Goal: Task Accomplishment & Management: Manage account settings

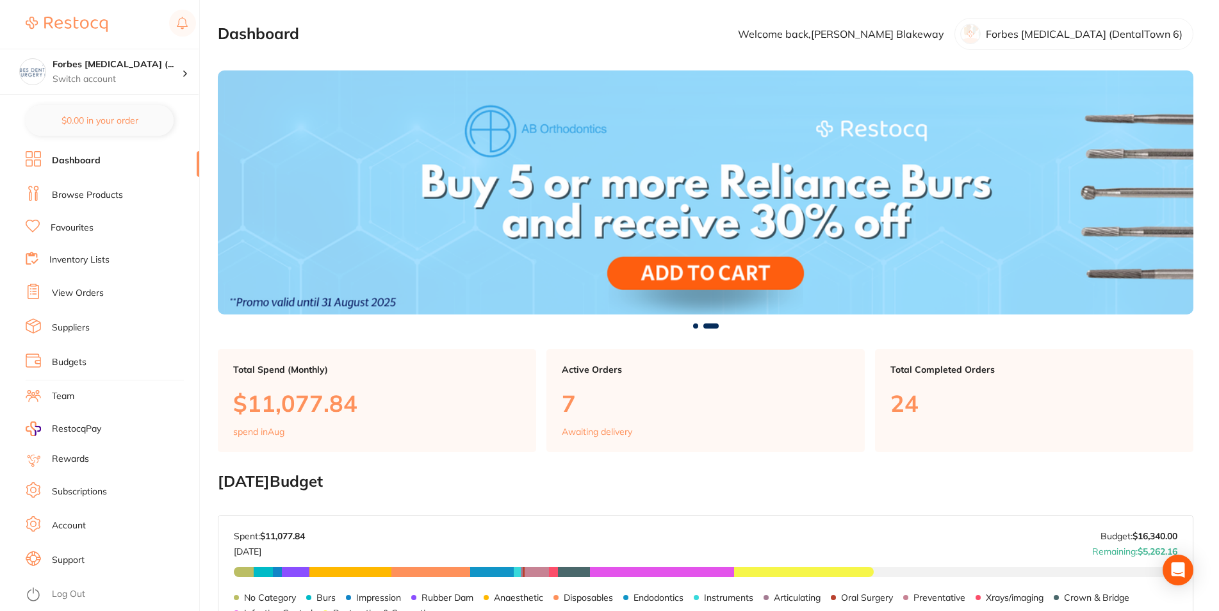
click at [92, 263] on link "Inventory Lists" at bounding box center [79, 260] width 60 height 13
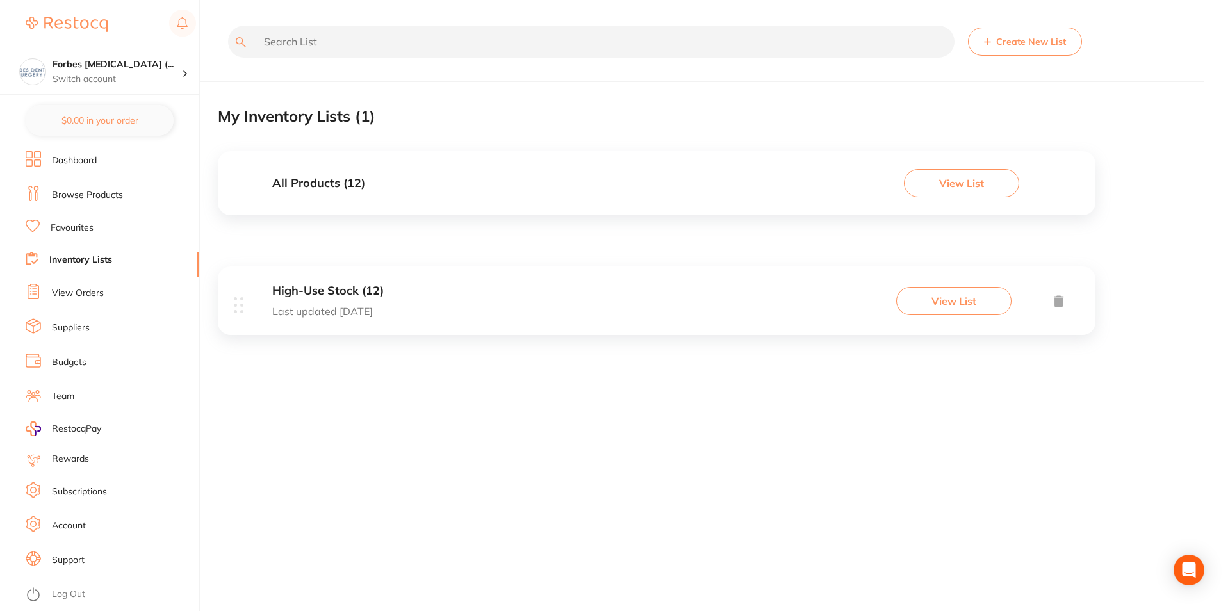
click at [100, 289] on link "View Orders" at bounding box center [78, 293] width 52 height 13
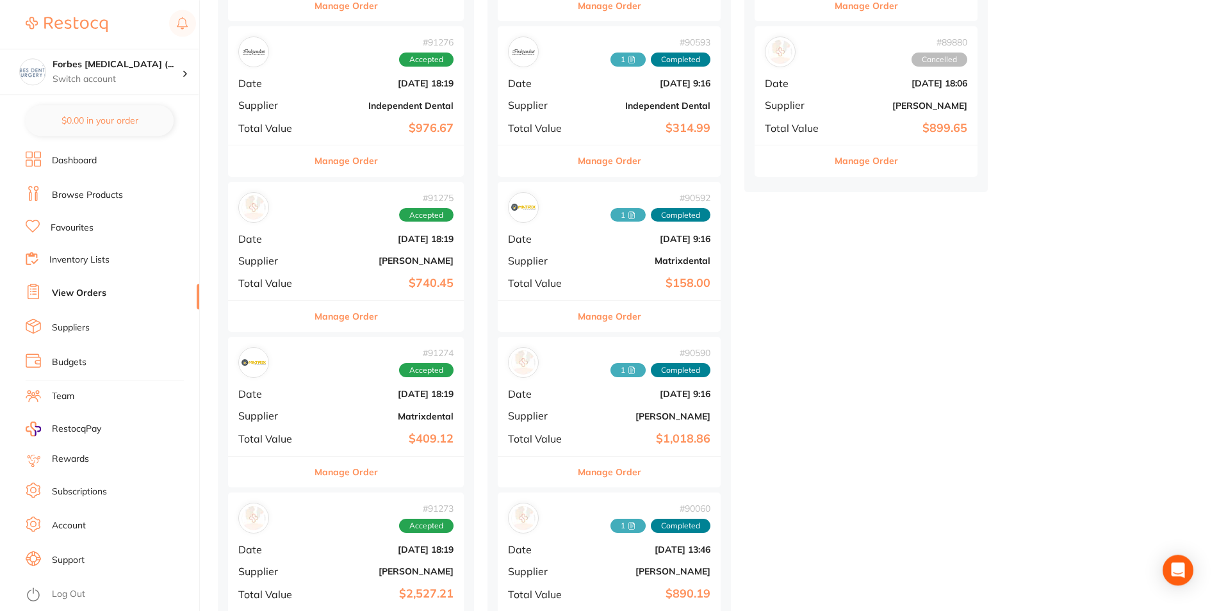
scroll to position [392, 0]
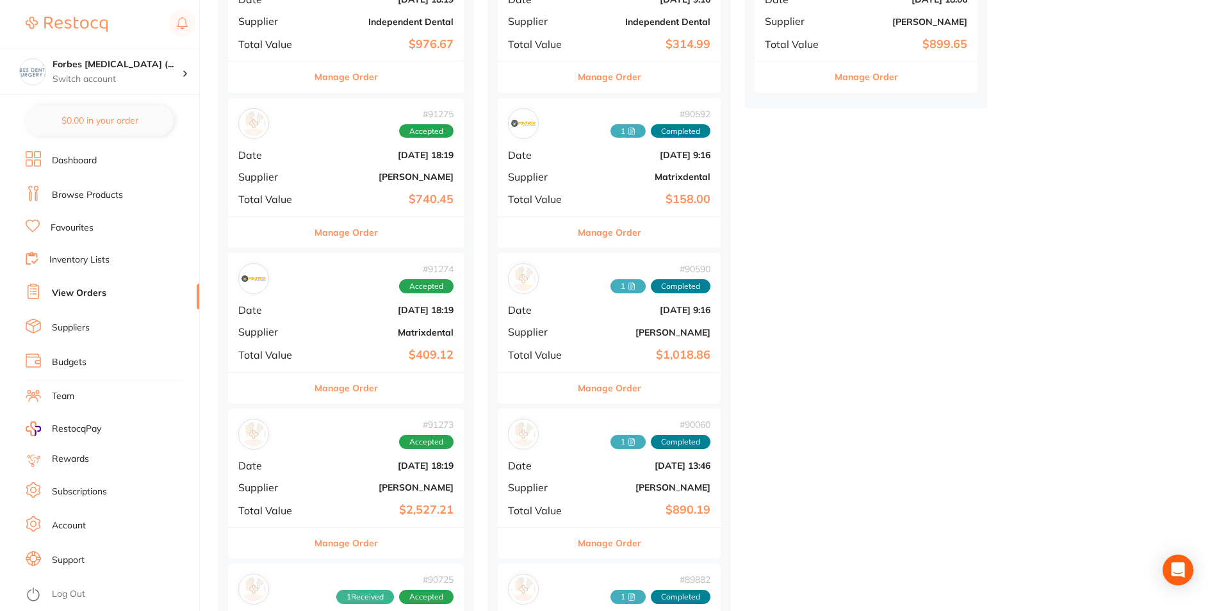
click at [337, 339] on div "# 91274 Accepted Date [DATE] 18:19 Supplier Matrixdental Total Value $409.12" at bounding box center [346, 312] width 236 height 118
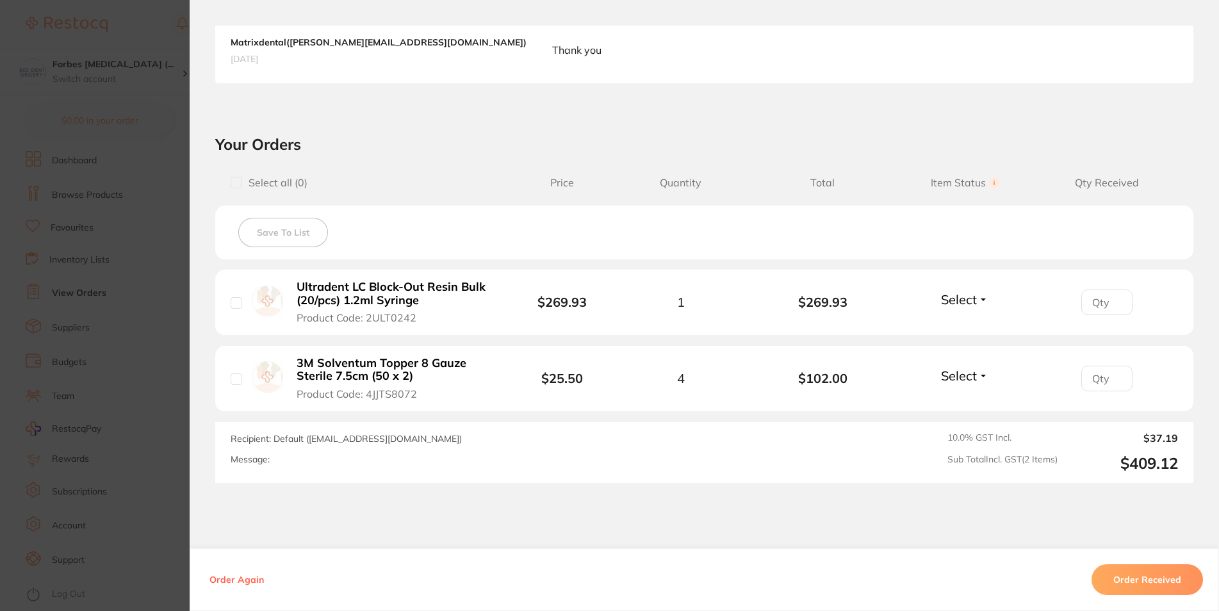
scroll to position [384, 0]
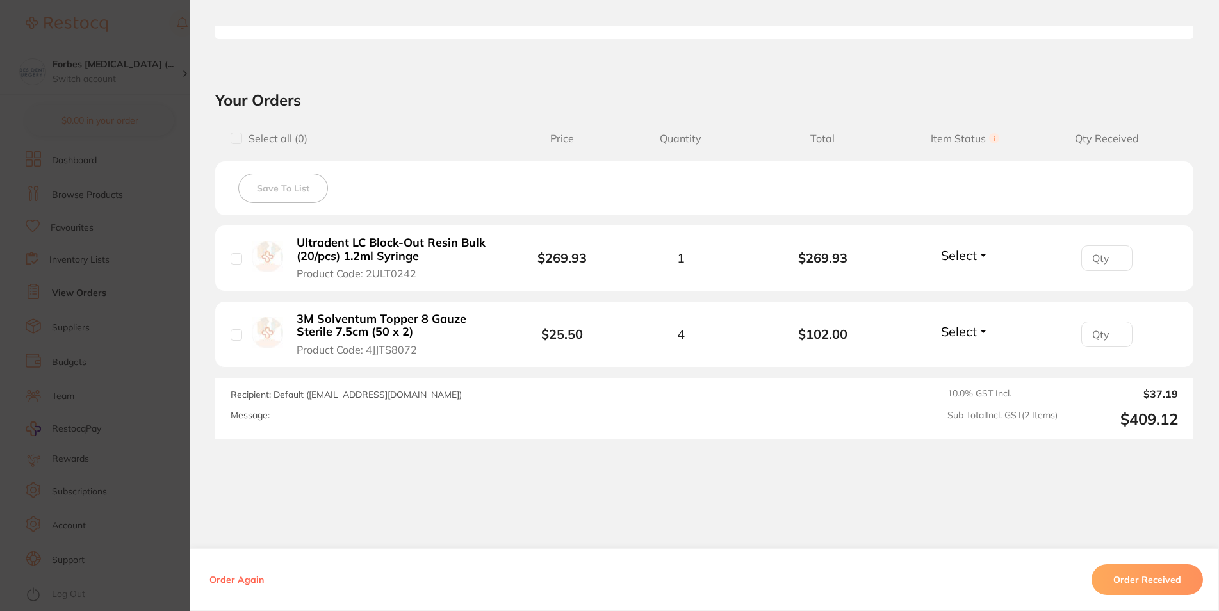
click at [973, 261] on button "Select" at bounding box center [964, 255] width 55 height 16
click at [951, 285] on span "Received" at bounding box center [964, 283] width 33 height 10
click at [118, 313] on section "Order ID: Restocq- 91274 Order Information 1 Received Accepted Order Order Date…" at bounding box center [609, 305] width 1219 height 611
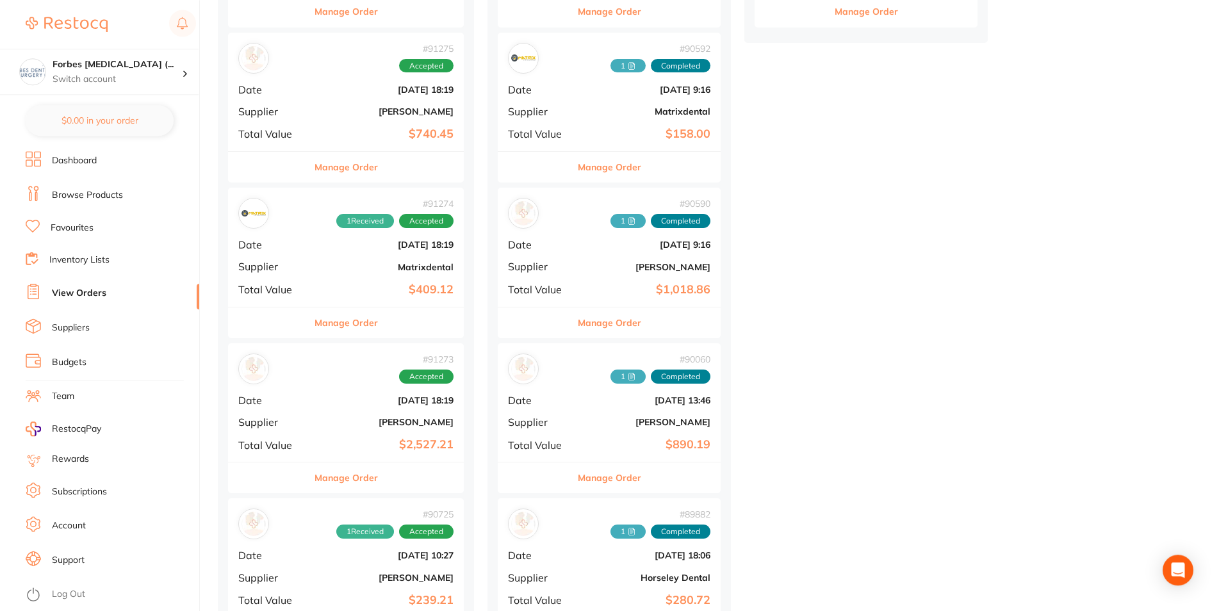
scroll to position [523, 0]
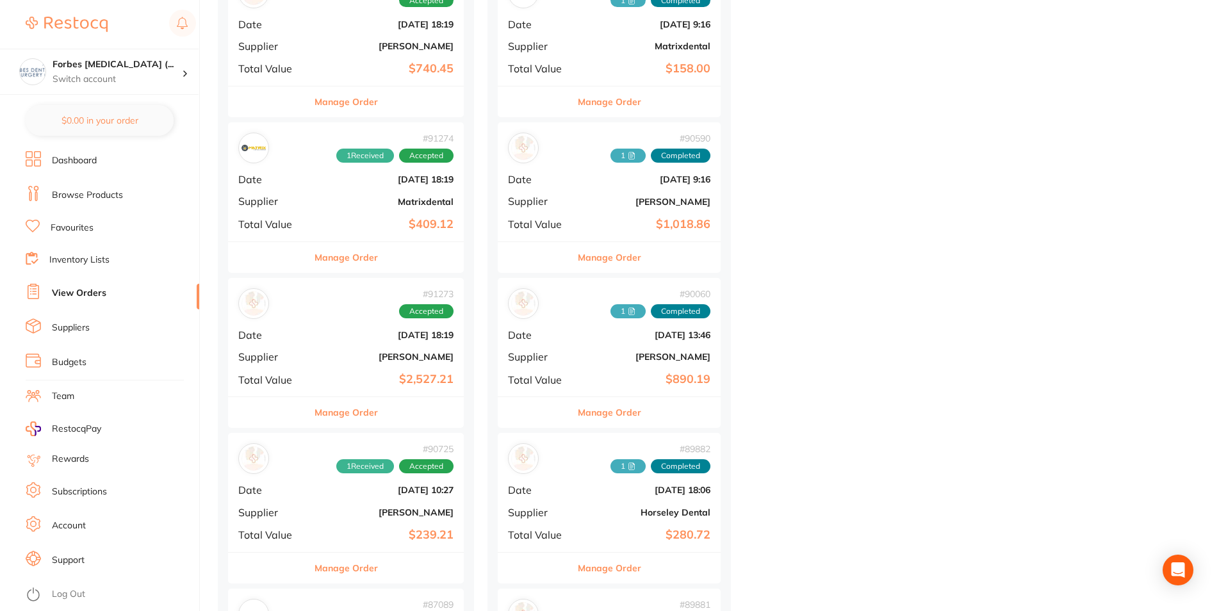
click at [361, 349] on div "# 91273 Accepted Date [DATE] 18:19 Supplier [PERSON_NAME] Total Value $2,527.21" at bounding box center [346, 337] width 236 height 118
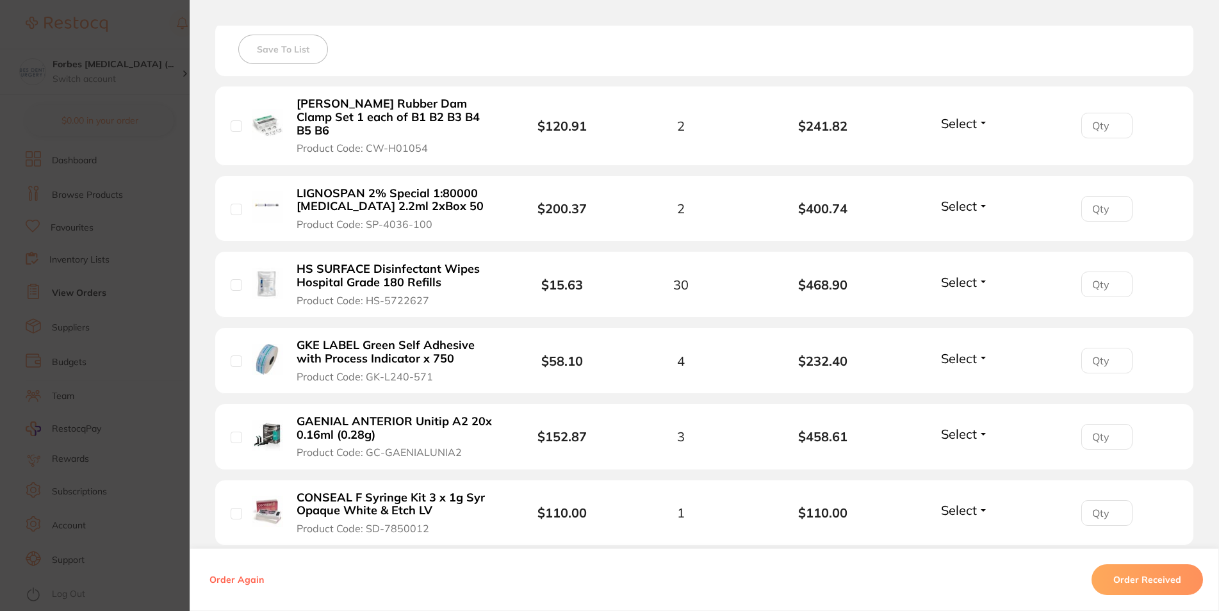
scroll to position [384, 0]
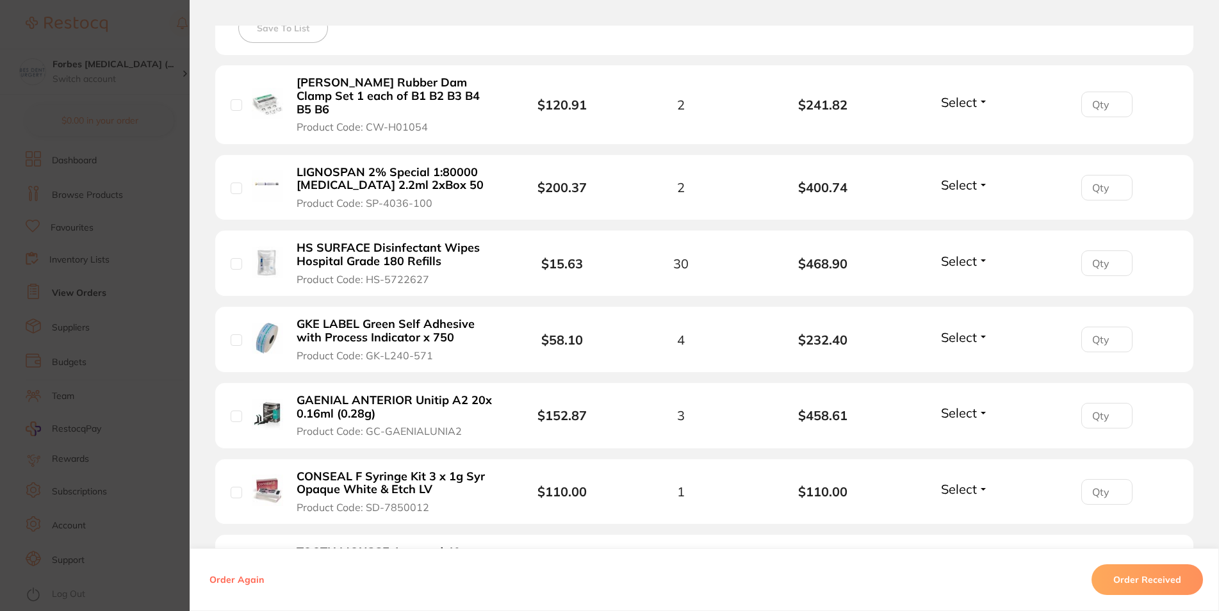
click at [153, 245] on section "Order ID: Restocq- 91273 Order Information Accepted Order Order Date [DATE] 18:…" at bounding box center [609, 305] width 1219 height 611
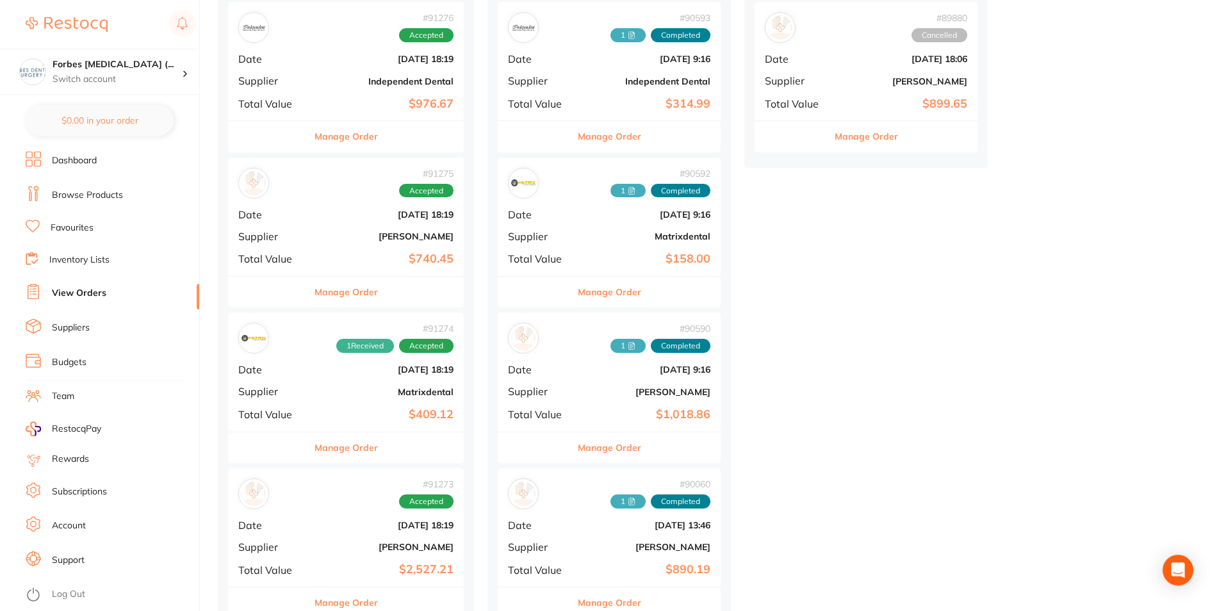
scroll to position [327, 0]
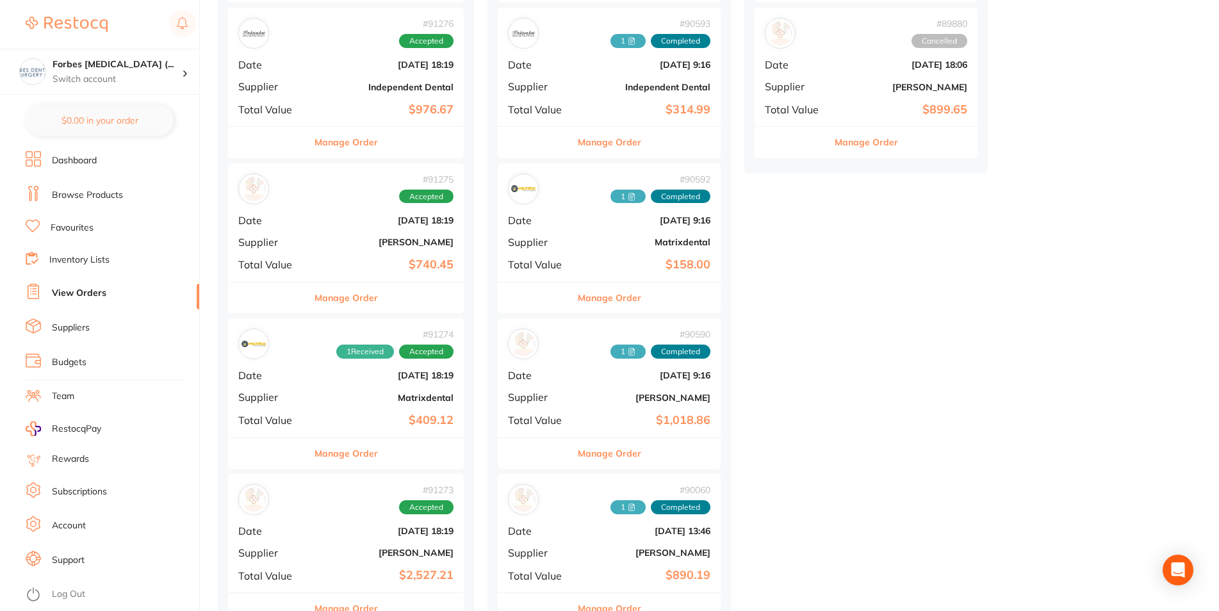
click at [314, 241] on div "# 91275 Accepted Date [DATE] 18:19 Supplier [PERSON_NAME] Total Value $740.45" at bounding box center [346, 222] width 236 height 118
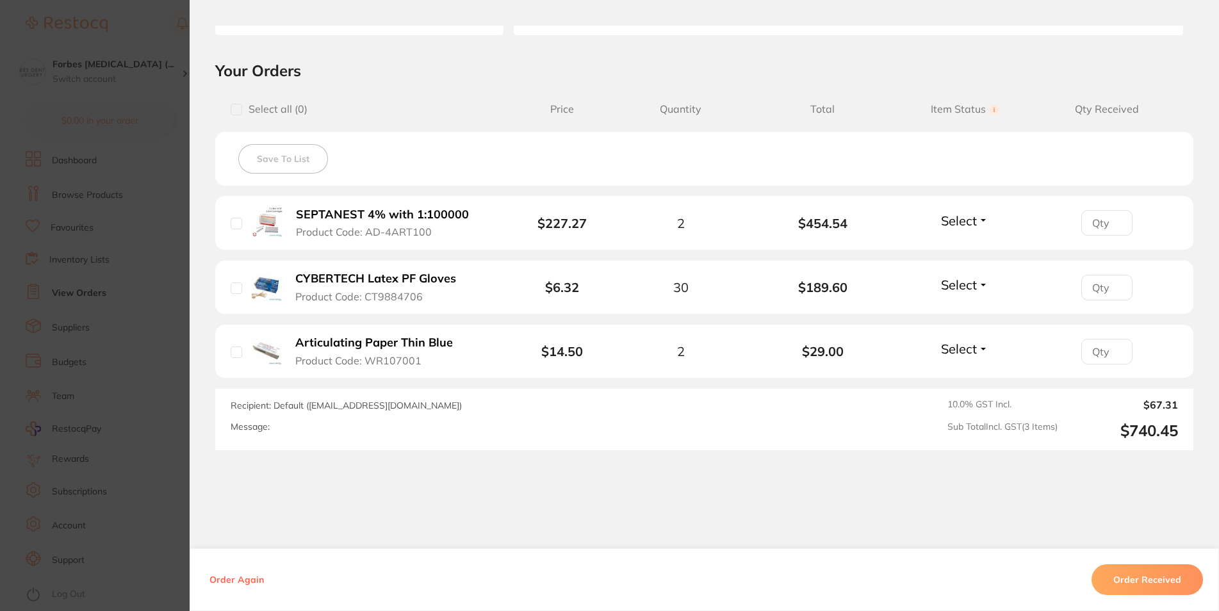
scroll to position [283, 0]
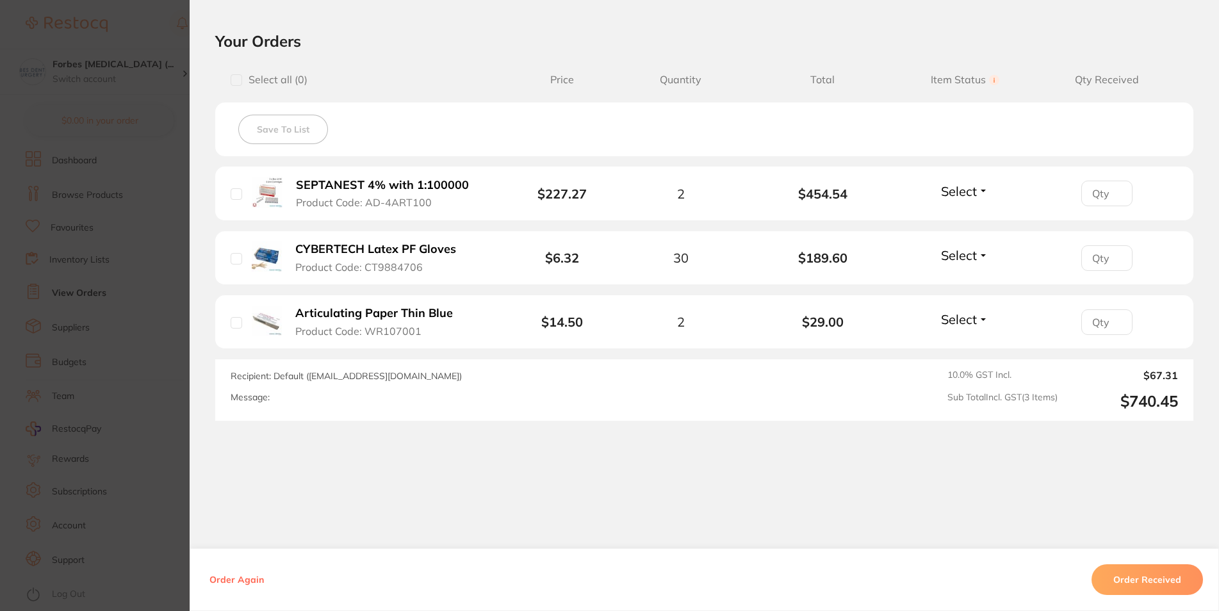
click at [1114, 571] on button "Order Received" at bounding box center [1146, 579] width 111 height 31
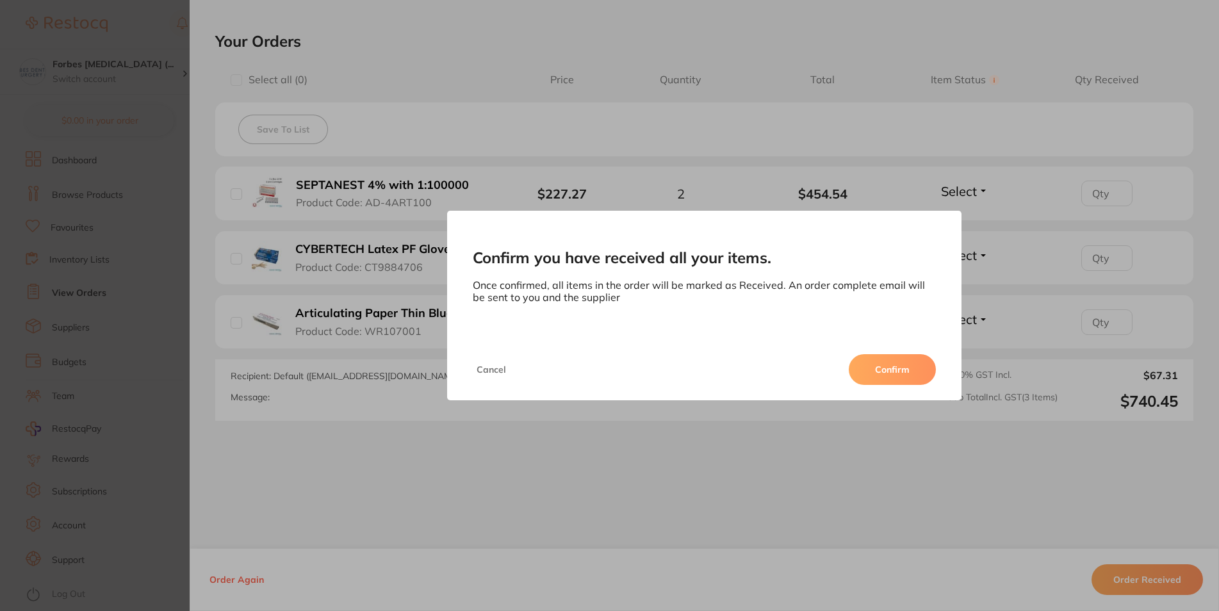
drag, startPoint x: 877, startPoint y: 382, endPoint x: 830, endPoint y: 513, distance: 139.0
click at [878, 381] on button "Confirm" at bounding box center [892, 369] width 87 height 31
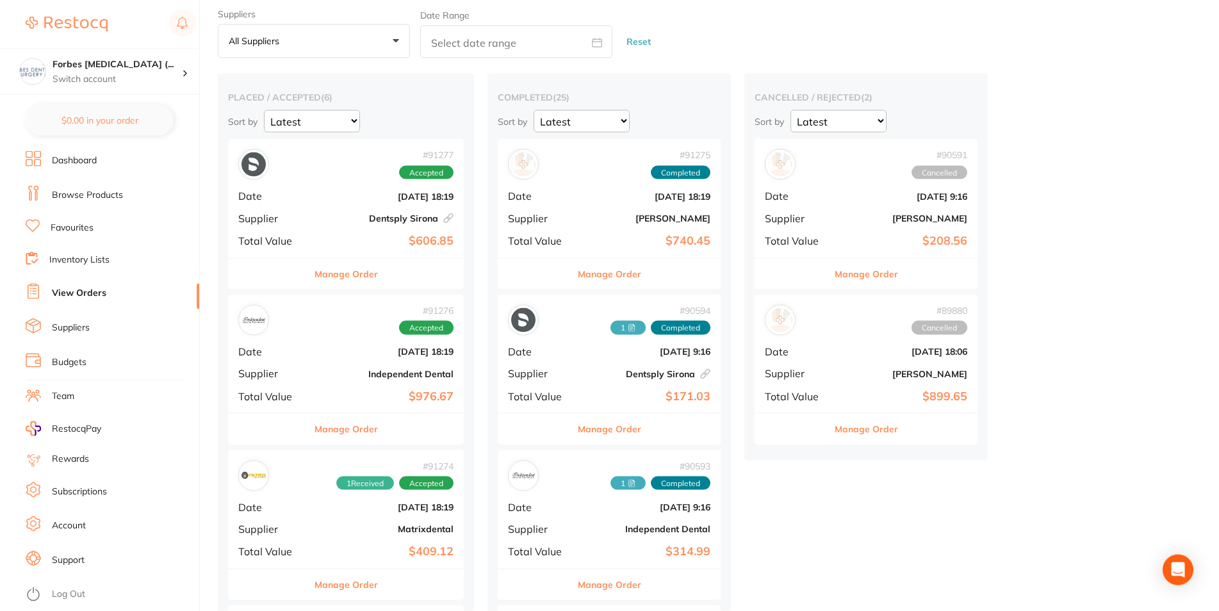
scroll to position [65, 0]
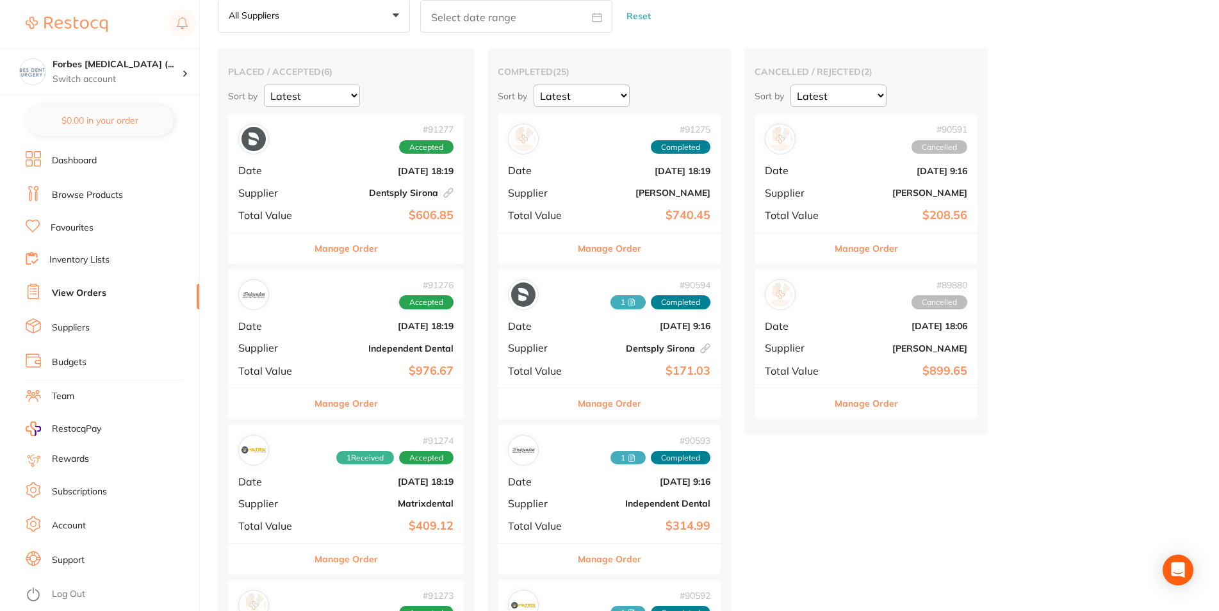
click at [600, 215] on b "$740.45" at bounding box center [646, 215] width 128 height 13
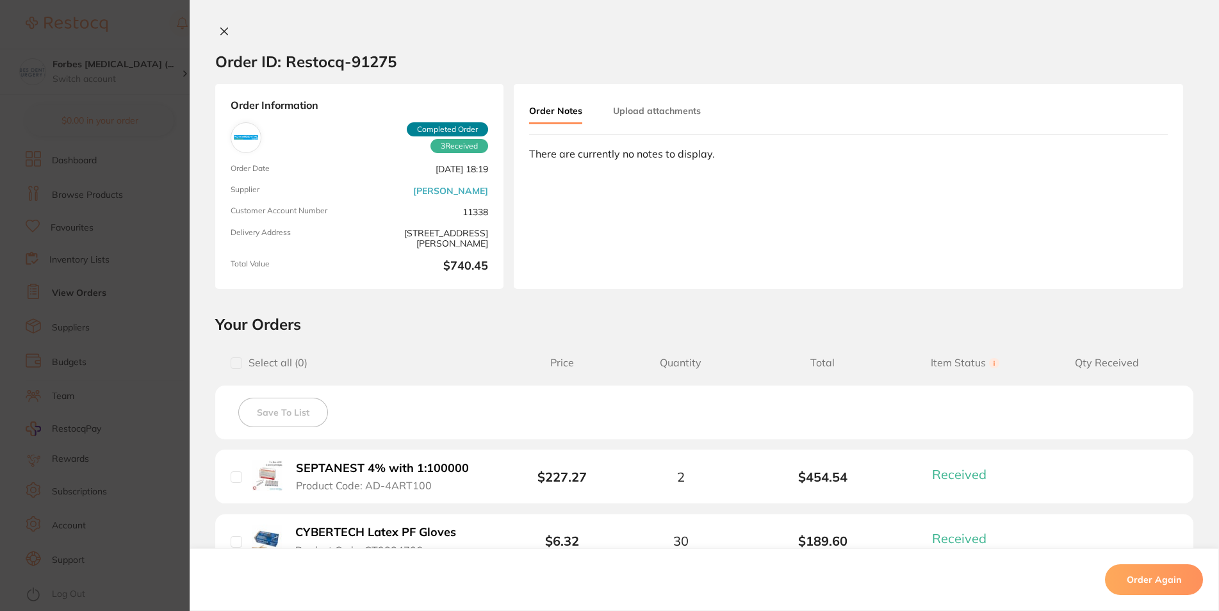
click at [613, 116] on button "Upload attachments" at bounding box center [657, 110] width 88 height 23
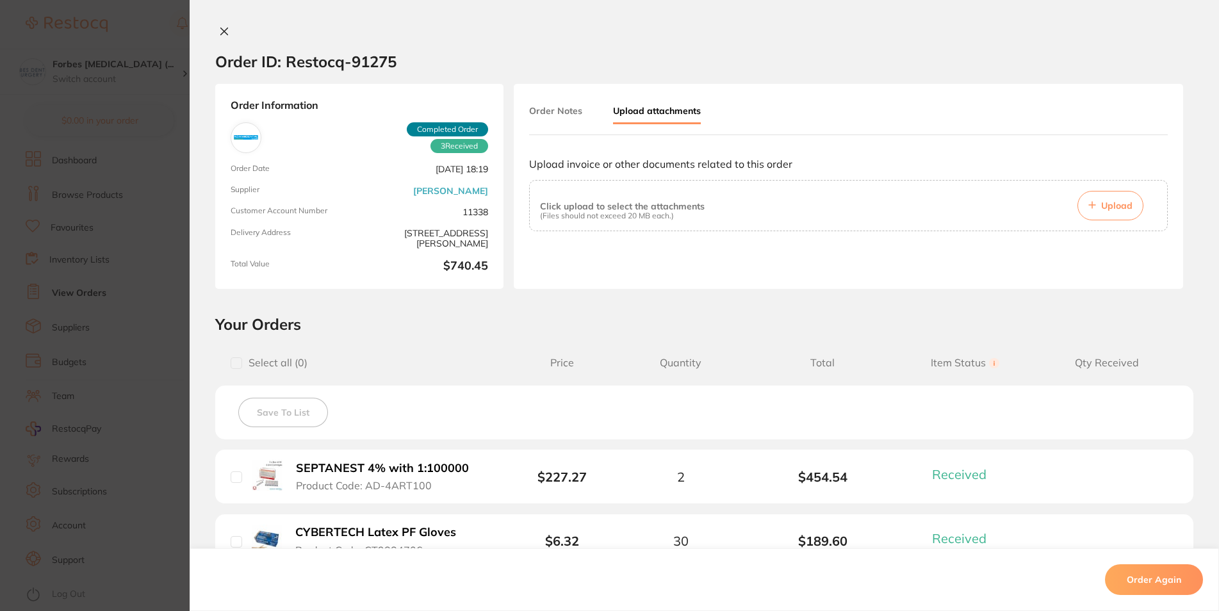
click at [1110, 211] on span "Upload" at bounding box center [1116, 206] width 31 height 12
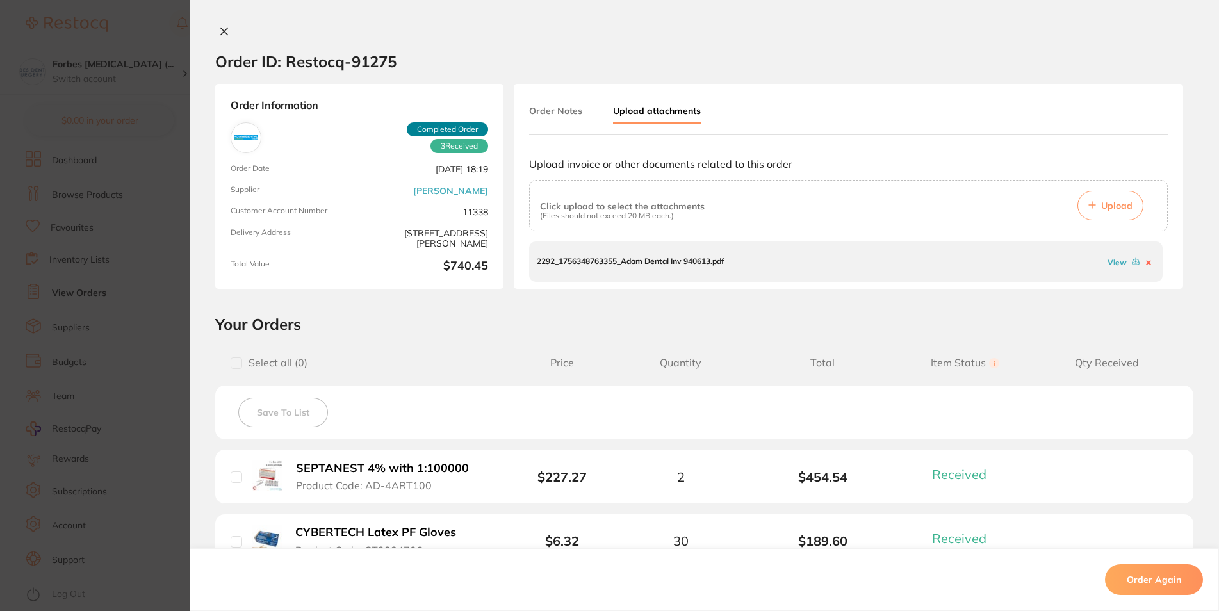
click at [137, 331] on section "Order ID: Restocq- 91275 Order Information 3 Received Completed Order Order Dat…" at bounding box center [609, 305] width 1219 height 611
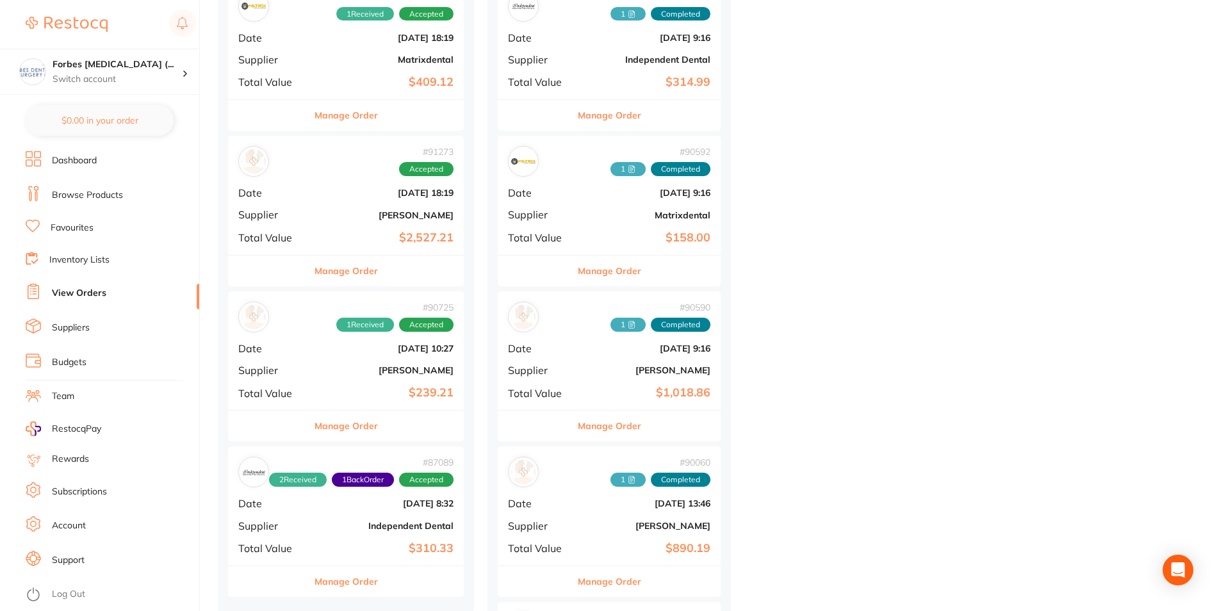
scroll to position [523, 0]
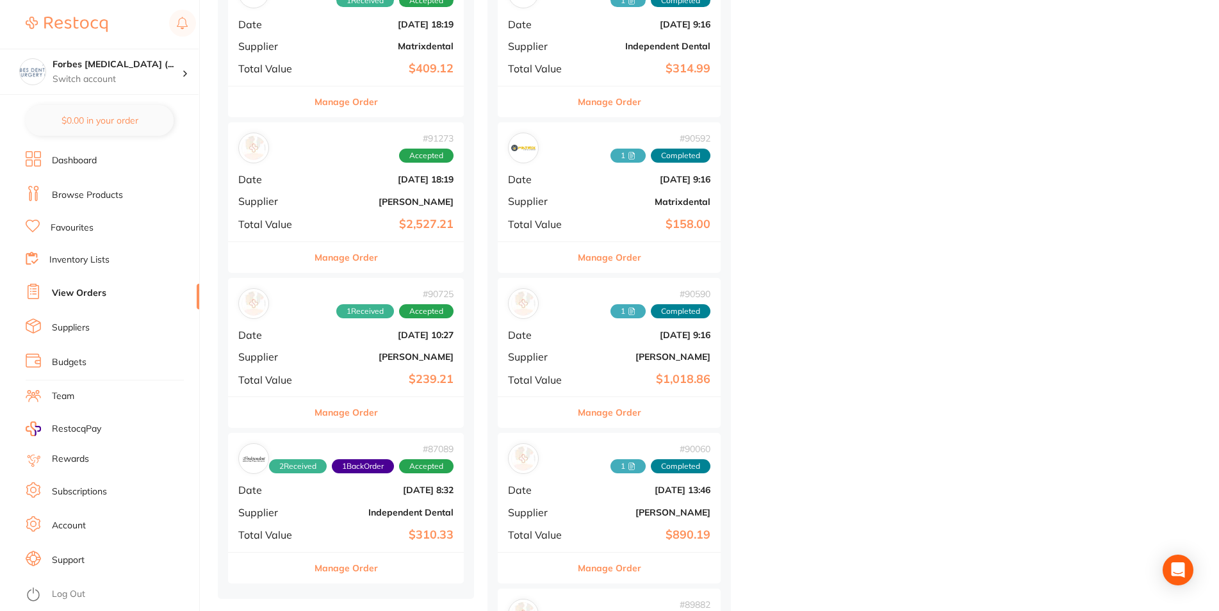
click at [356, 373] on div "# 90725 1 Received Accepted Date [DATE] 10:27 Supplier [PERSON_NAME] Total Valu…" at bounding box center [346, 337] width 236 height 118
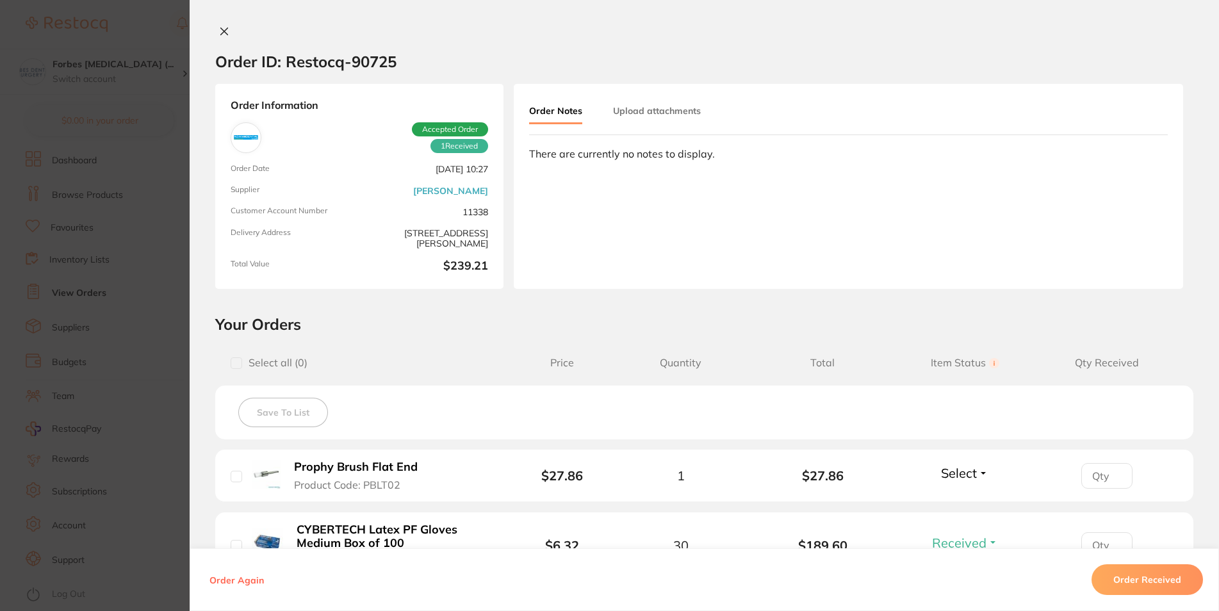
drag, startPoint x: 61, startPoint y: 311, endPoint x: 109, endPoint y: 315, distance: 48.2
click at [61, 311] on section "Order ID: Restocq- 90725 Order Information 1 Received Accepted Order Order Date…" at bounding box center [609, 305] width 1219 height 611
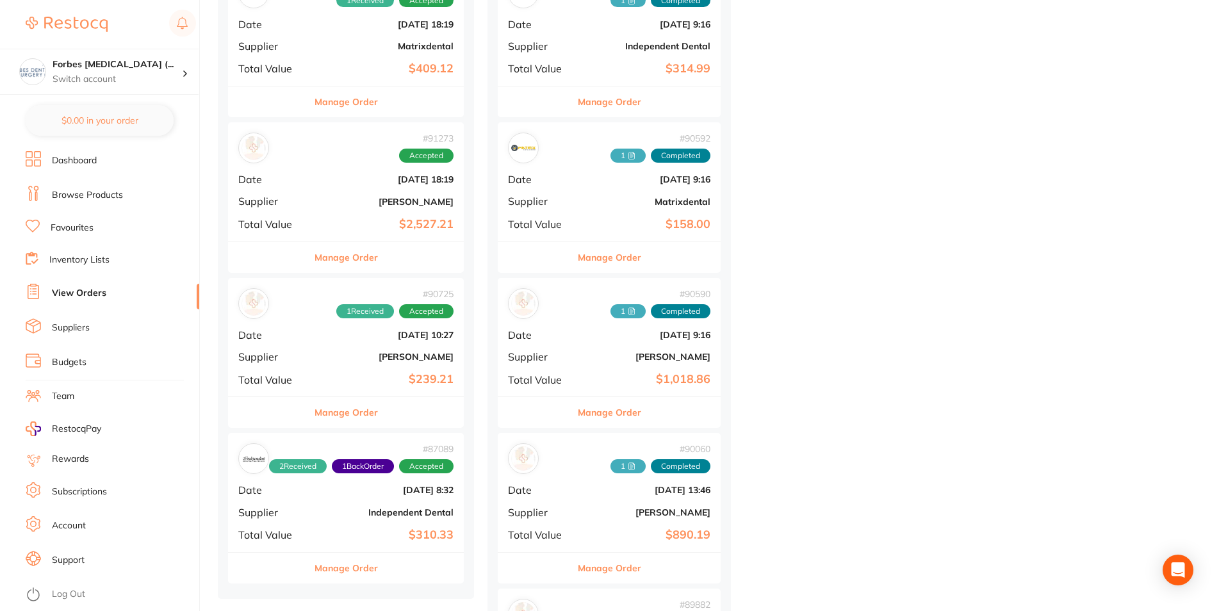
scroll to position [457, 0]
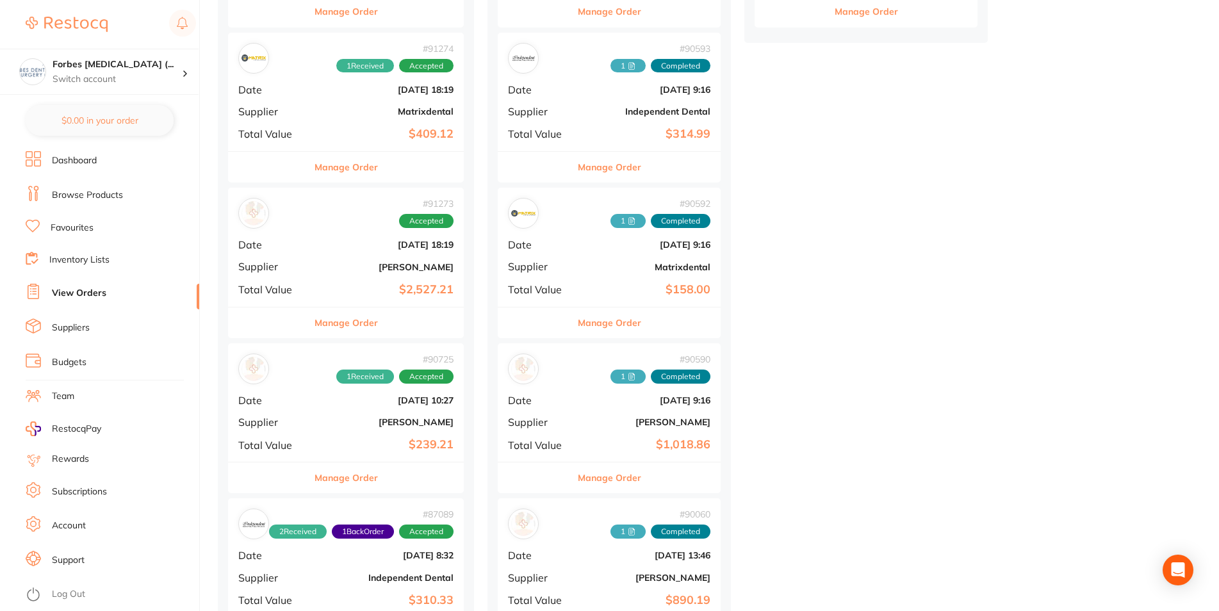
drag, startPoint x: 334, startPoint y: 275, endPoint x: 332, endPoint y: 286, distance: 10.4
click at [334, 275] on div "# 91273 Accepted Date [DATE] 18:19 Supplier [PERSON_NAME] Total Value $2,527.21" at bounding box center [346, 247] width 236 height 118
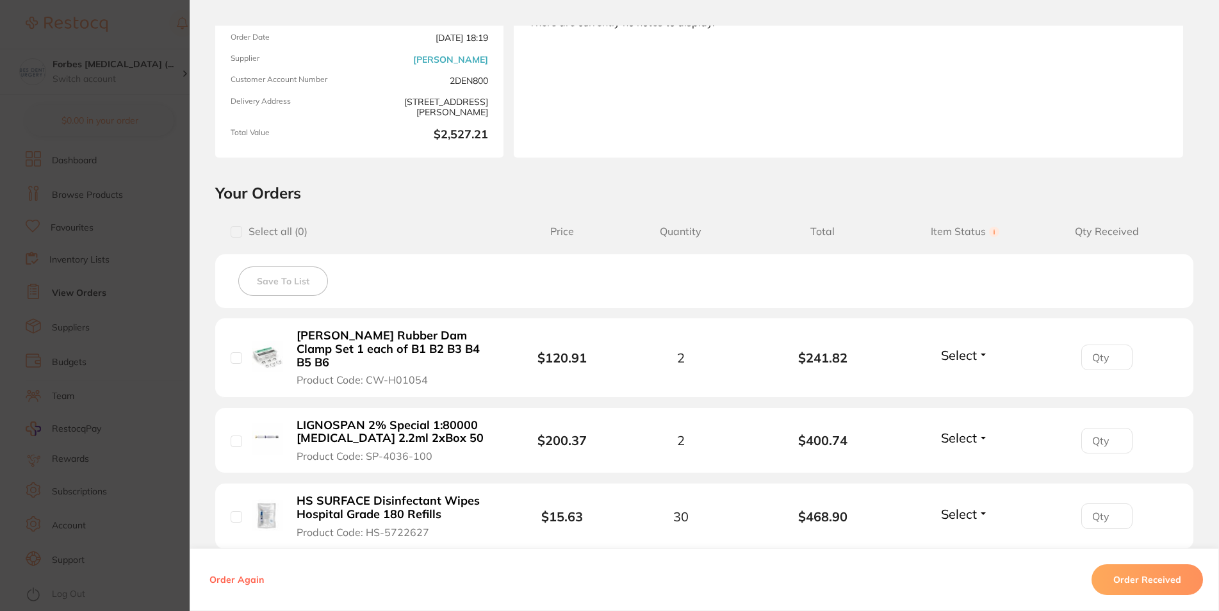
scroll to position [231, 0]
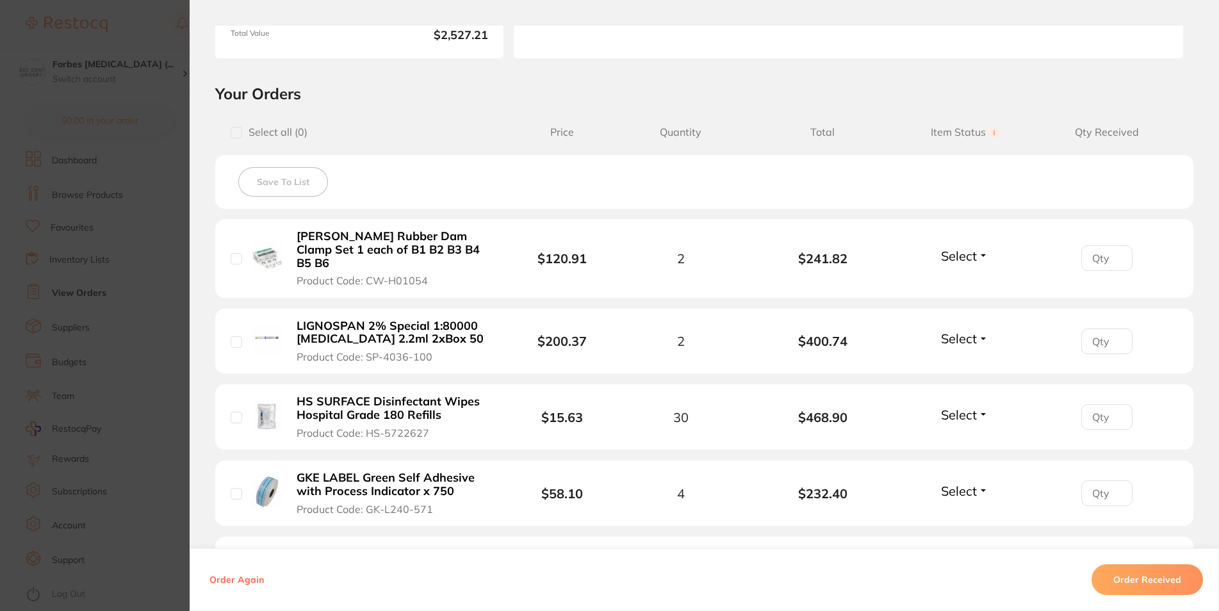
click at [968, 250] on button "Select" at bounding box center [964, 256] width 55 height 16
click at [950, 279] on span "Received" at bounding box center [964, 284] width 33 height 10
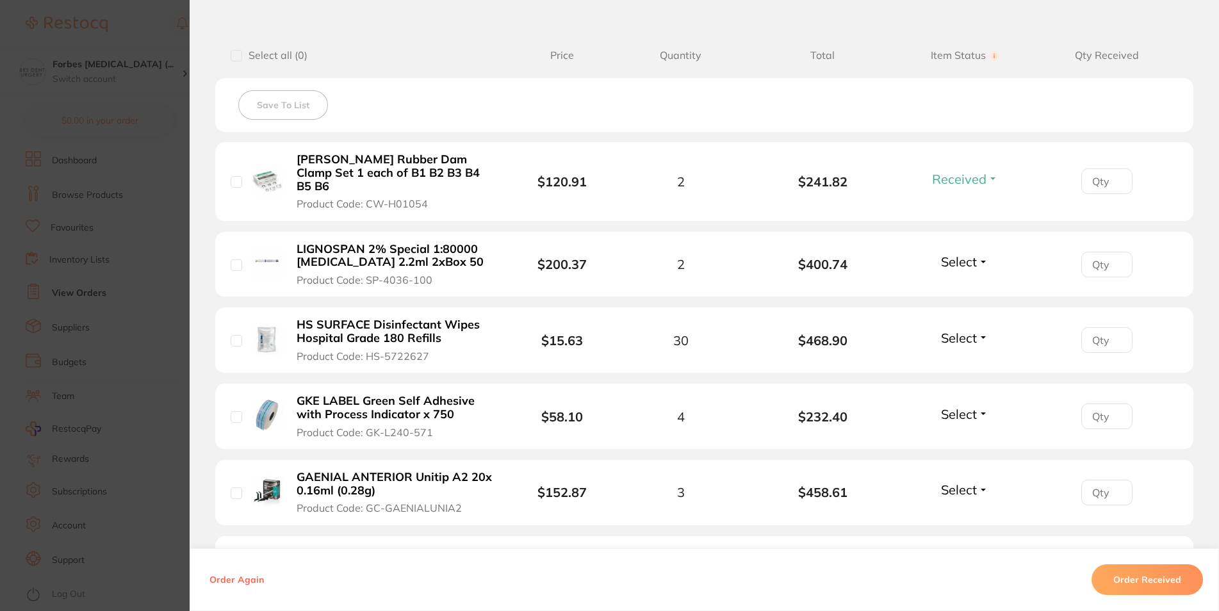
click at [948, 254] on span "Select" at bounding box center [959, 262] width 36 height 16
click at [945, 276] on li "LIGNOSPAN 2% Special 1:80000 [MEDICAL_DATA] 2.2ml 2xBox 50 Product Code: SP-403…" at bounding box center [704, 265] width 978 height 66
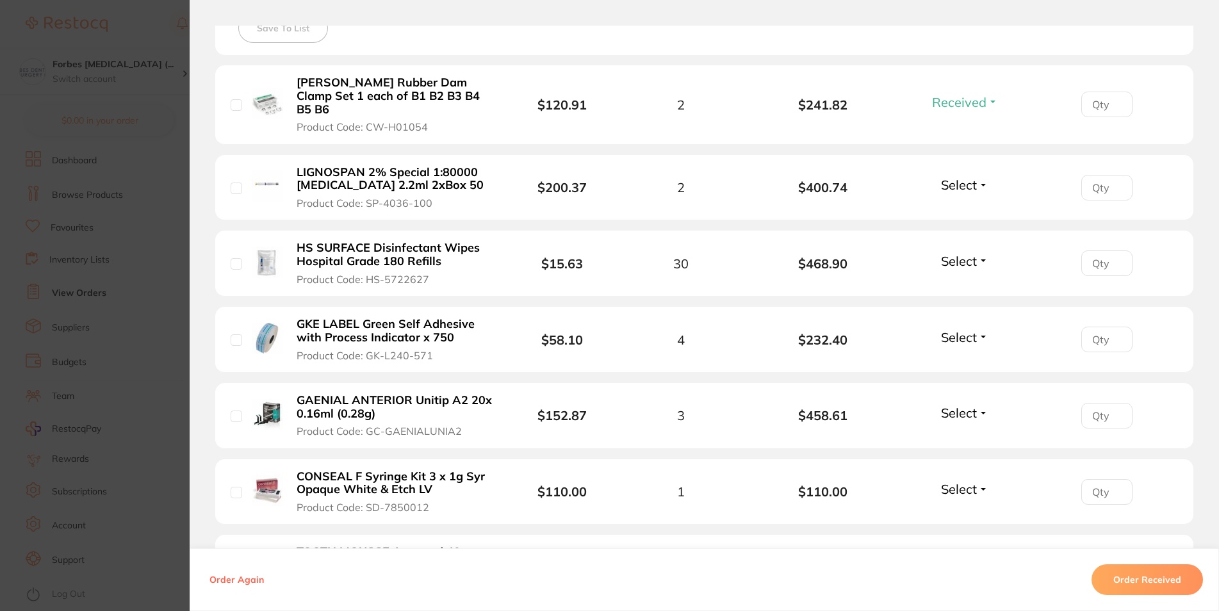
click at [956, 177] on span "Select" at bounding box center [959, 185] width 36 height 16
click at [956, 207] on span "Received" at bounding box center [964, 212] width 33 height 10
click at [962, 253] on span "Select" at bounding box center [959, 261] width 36 height 16
click at [954, 284] on span "Received" at bounding box center [964, 289] width 33 height 10
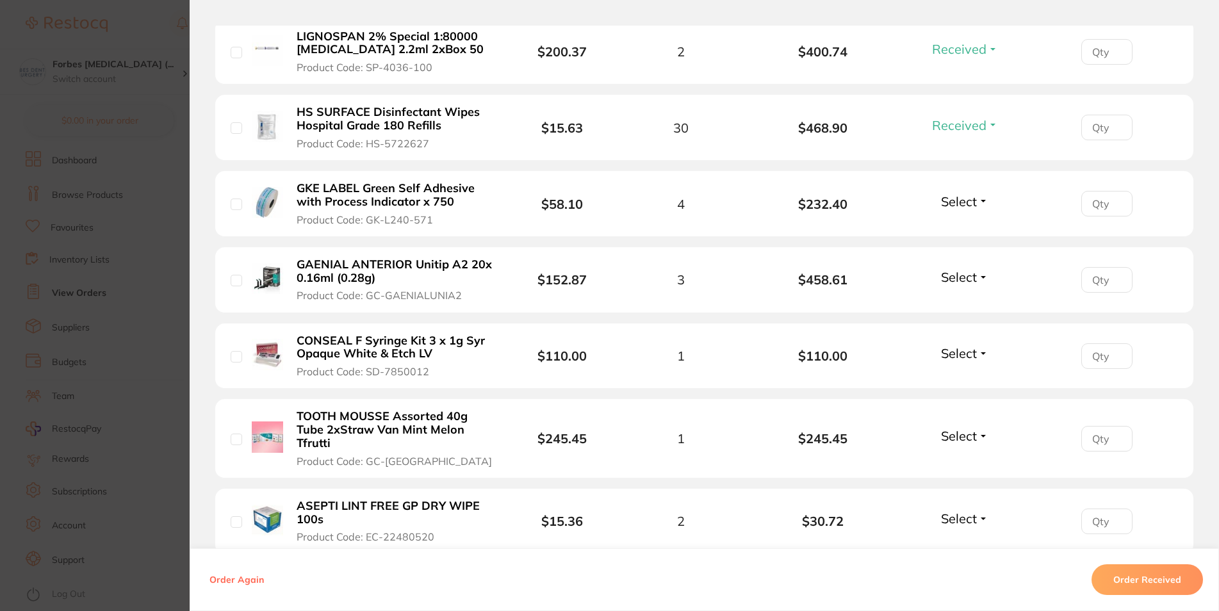
scroll to position [538, 0]
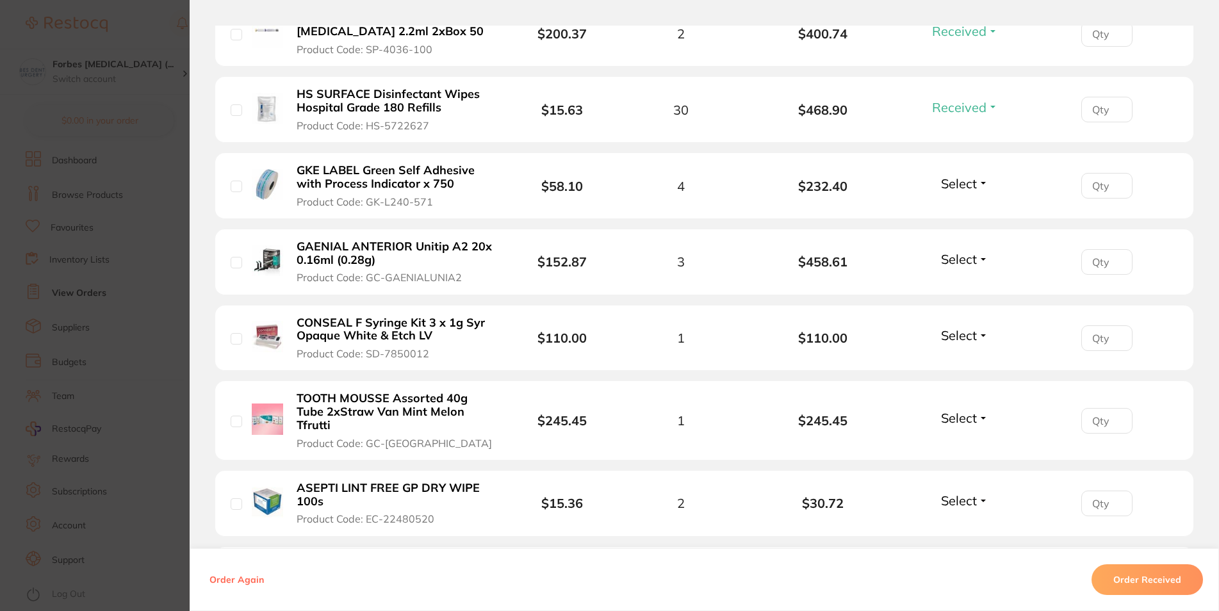
click at [957, 175] on span "Select" at bounding box center [959, 183] width 36 height 16
click at [948, 206] on span "Received" at bounding box center [964, 211] width 33 height 10
click at [948, 251] on span "Select" at bounding box center [959, 259] width 36 height 16
click at [950, 282] on span "Received" at bounding box center [964, 287] width 33 height 10
click at [951, 327] on span "Select" at bounding box center [959, 335] width 36 height 16
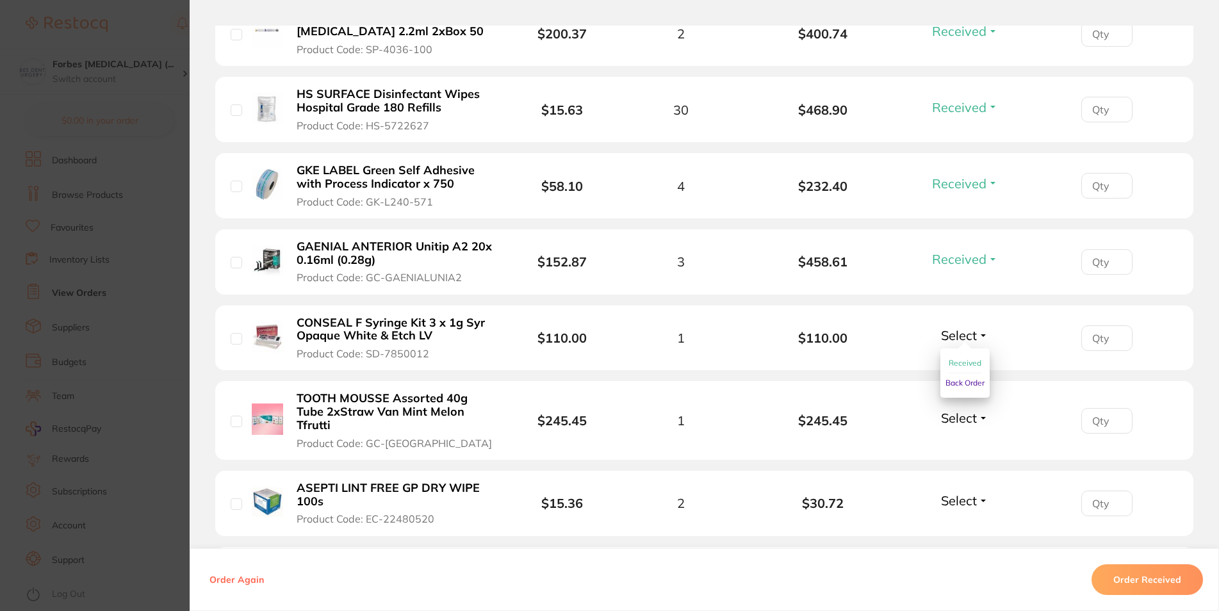
click at [948, 358] on span "Received" at bounding box center [964, 363] width 33 height 10
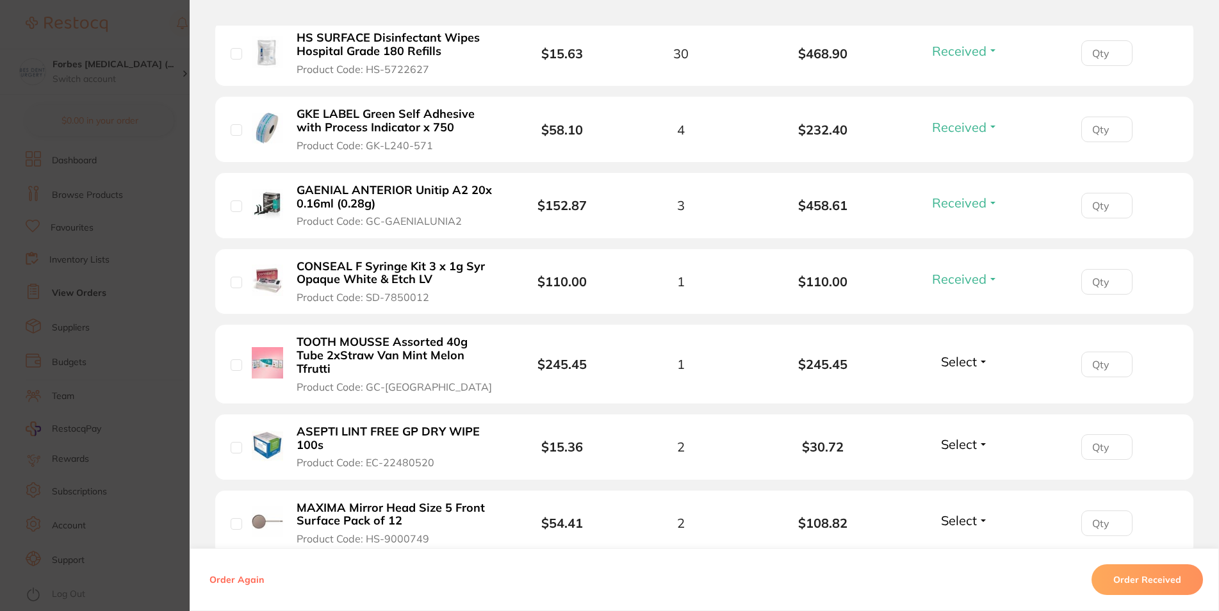
scroll to position [615, 0]
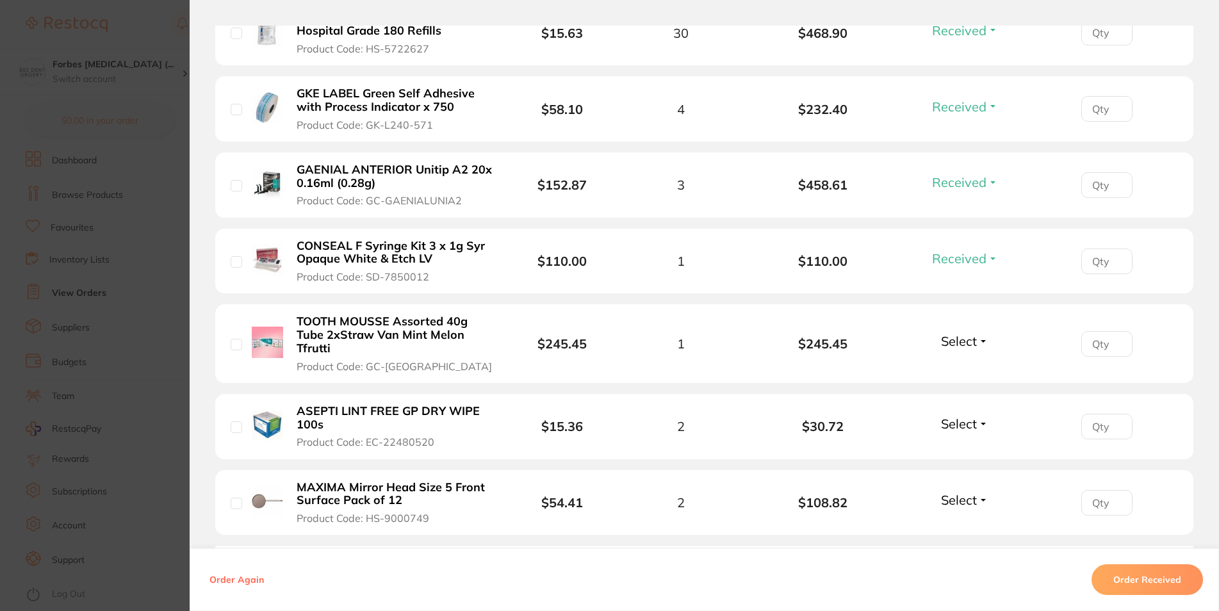
click at [963, 333] on span "Select" at bounding box center [959, 341] width 36 height 16
click at [950, 364] on span "Received" at bounding box center [964, 369] width 33 height 10
click at [948, 416] on span "Select" at bounding box center [959, 424] width 36 height 16
click at [949, 446] on span "Received" at bounding box center [964, 451] width 33 height 10
click at [941, 492] on span "Select" at bounding box center [959, 500] width 36 height 16
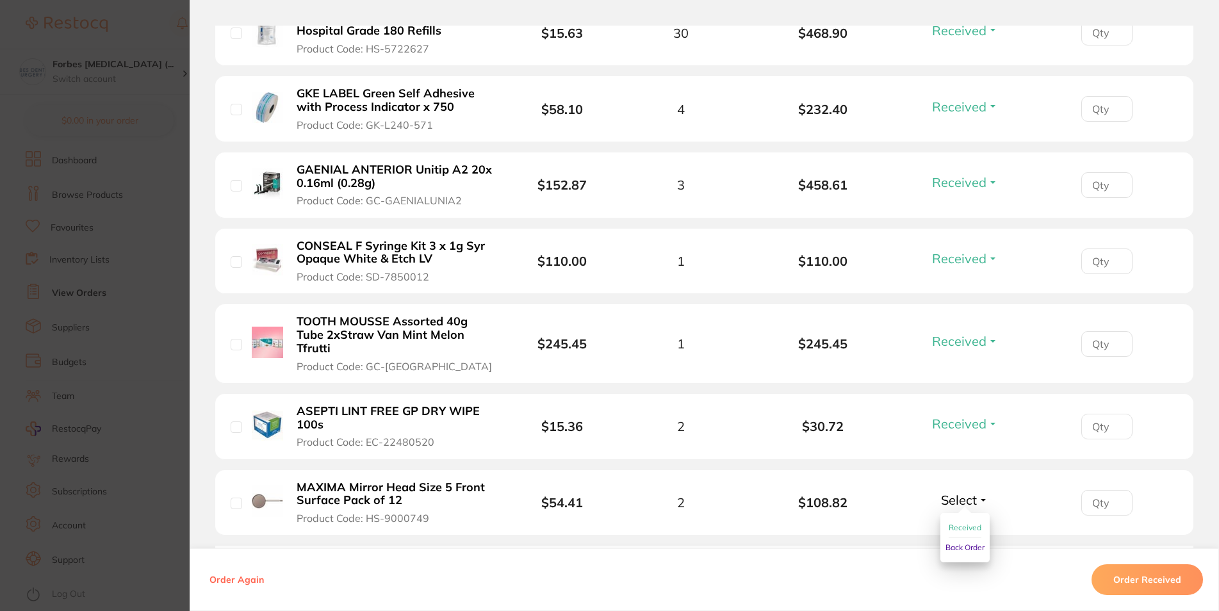
click at [948, 523] on span "Received" at bounding box center [964, 528] width 33 height 10
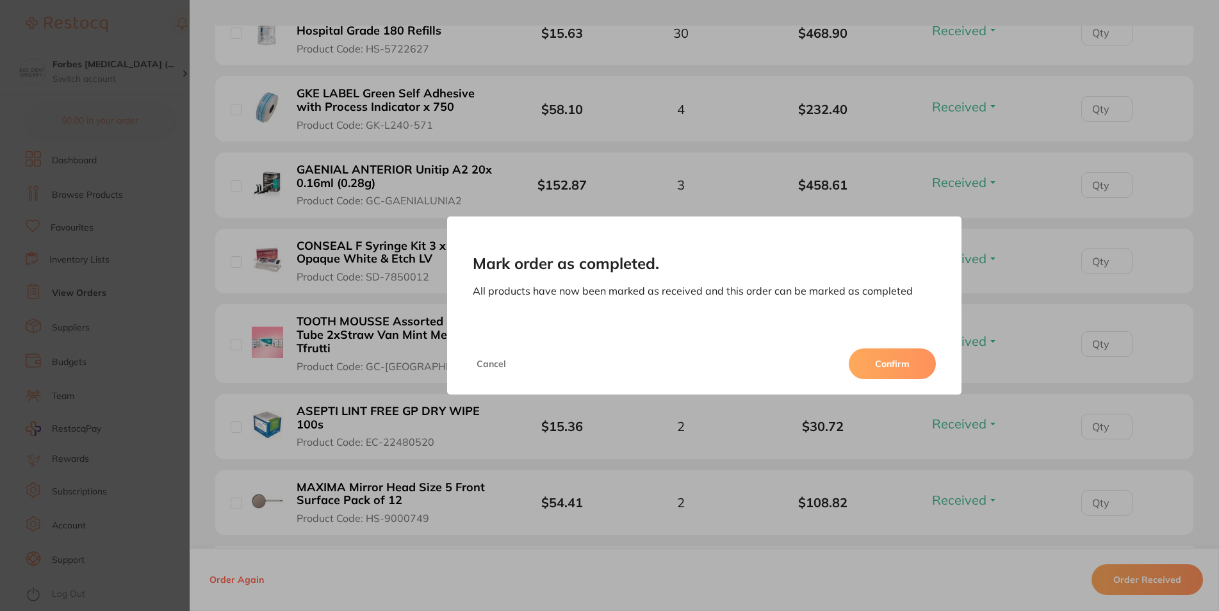
click at [921, 369] on button "Confirm" at bounding box center [892, 363] width 87 height 31
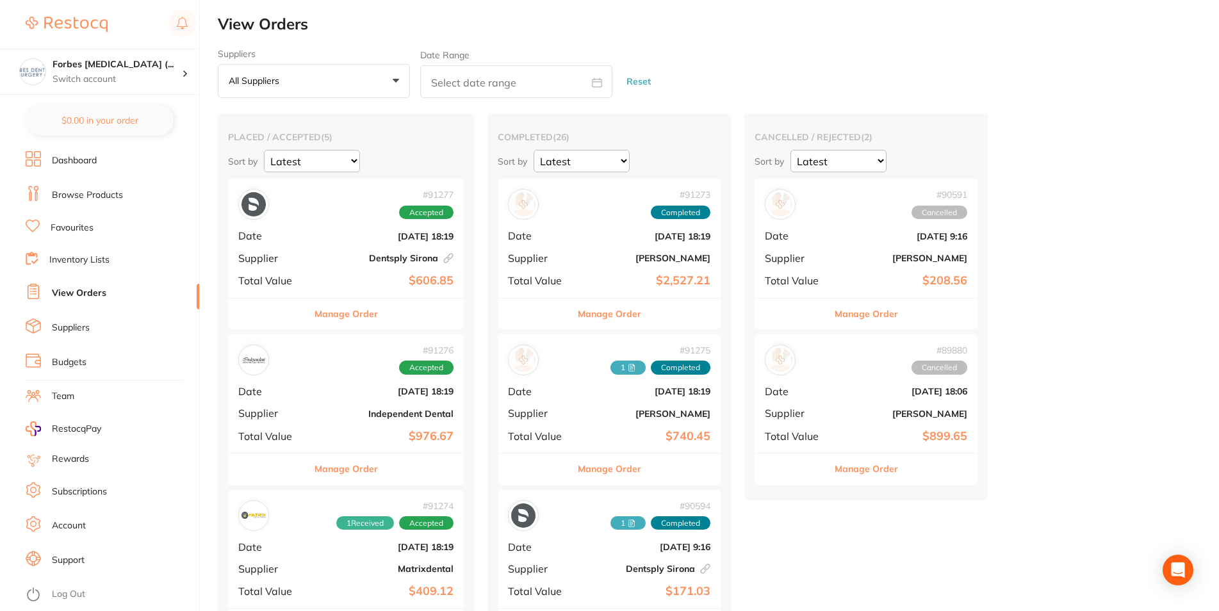
click at [608, 272] on div "# 91273 Completed Date [DATE] 18:19 Supplier [PERSON_NAME] Total Value $2,527.21" at bounding box center [609, 238] width 223 height 118
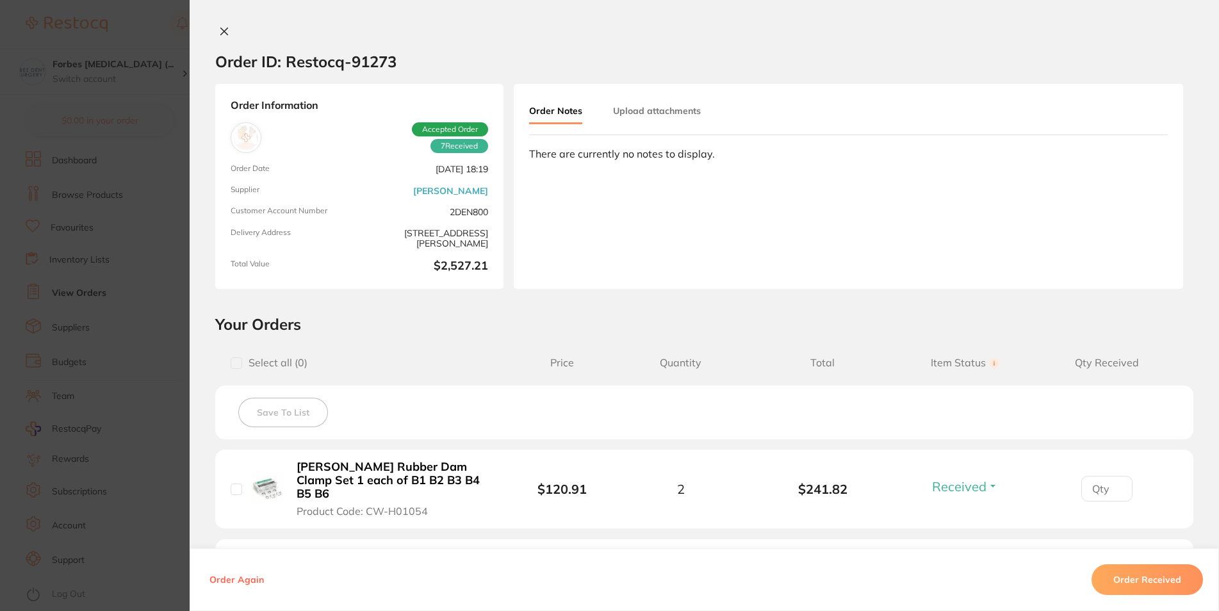
click at [631, 113] on button "Upload attachments" at bounding box center [657, 110] width 88 height 23
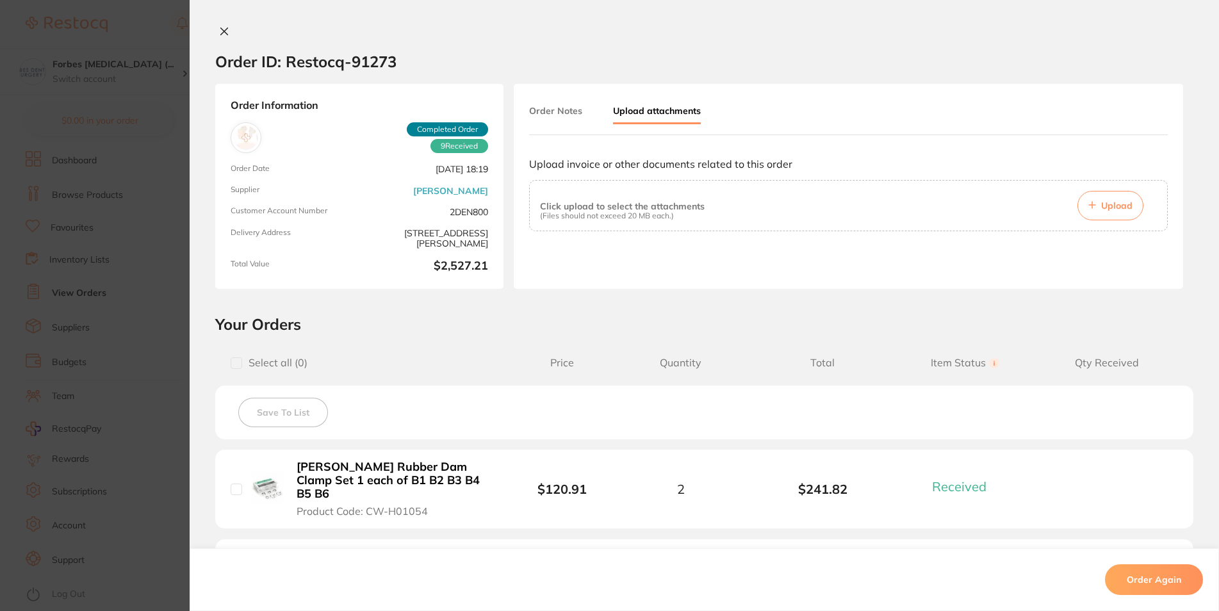
click at [1077, 197] on button "Upload" at bounding box center [1110, 205] width 66 height 29
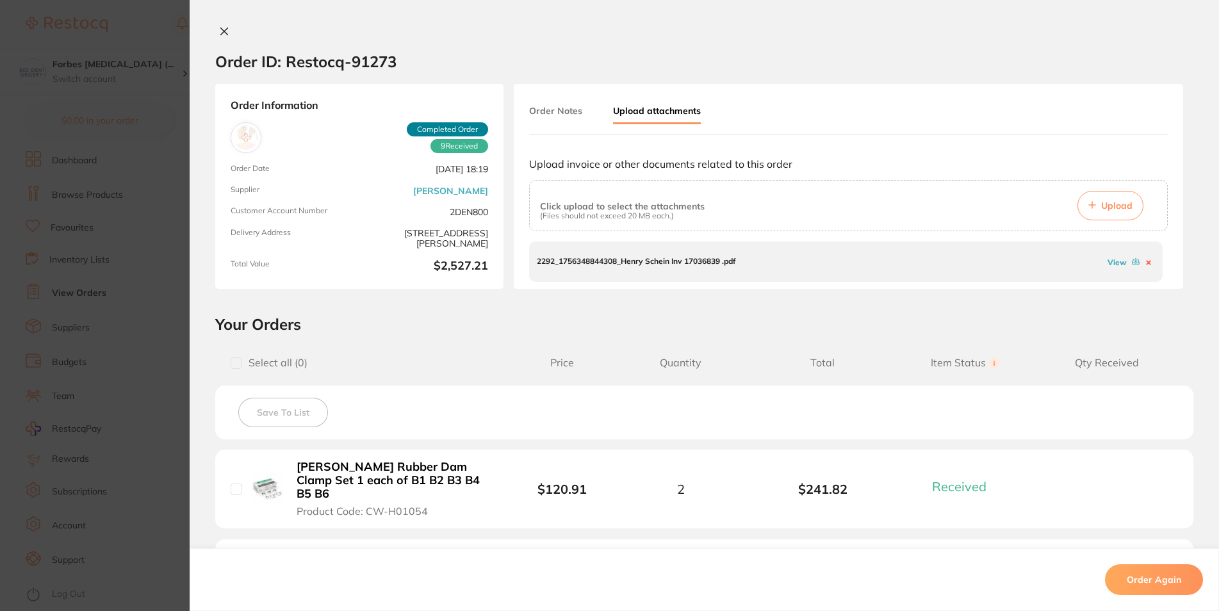
click at [138, 202] on section "Order ID: Restocq- 91273 Order Information 9 Received Completed Order Order Dat…" at bounding box center [609, 305] width 1219 height 611
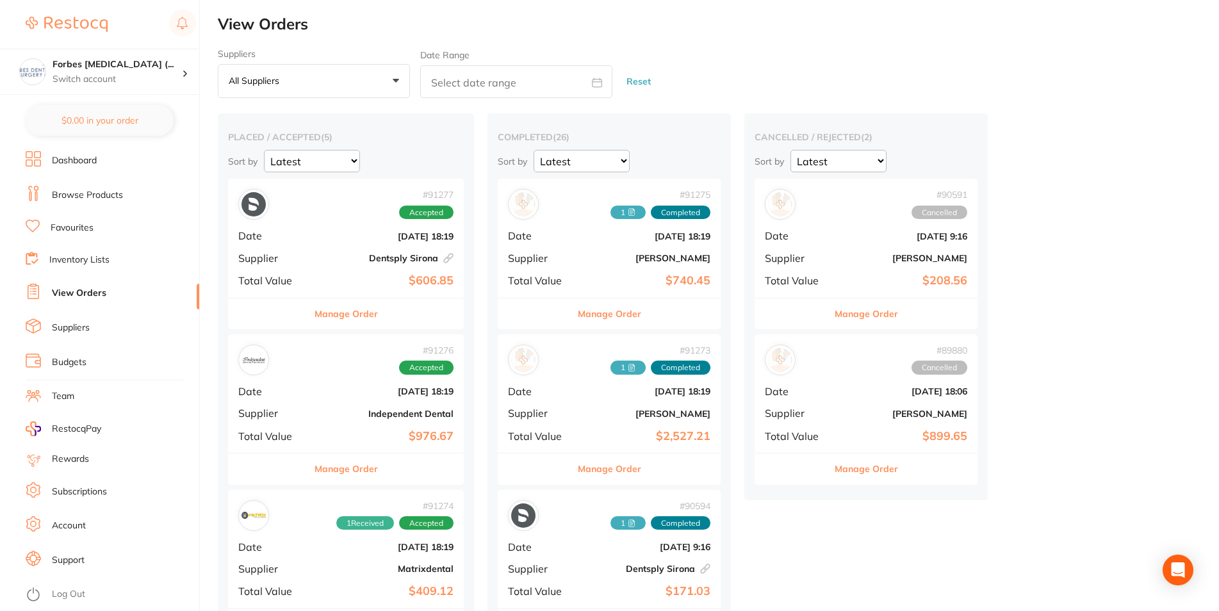
click at [297, 212] on div "# 91277 Accepted" at bounding box center [345, 204] width 215 height 31
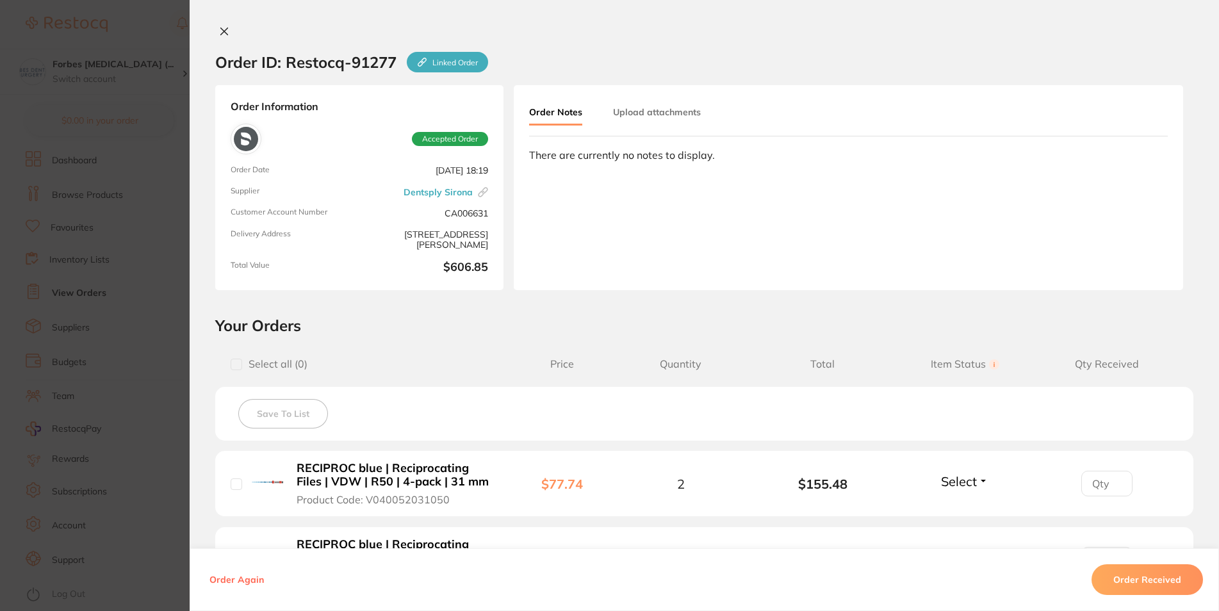
click at [644, 116] on button "Upload attachments" at bounding box center [657, 112] width 88 height 23
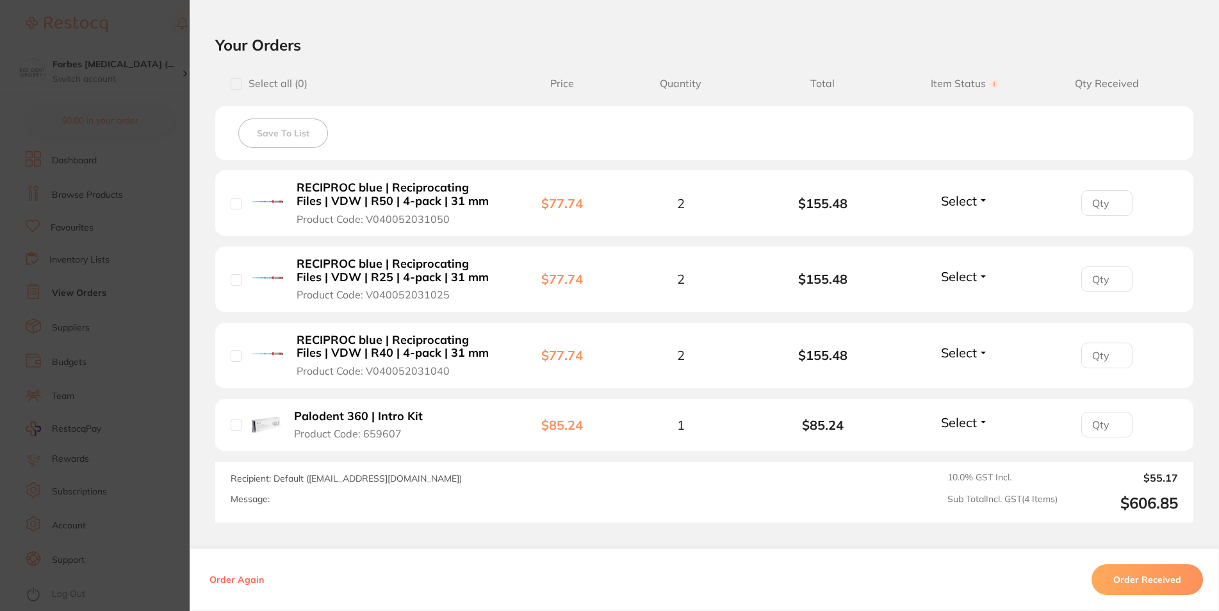
scroll to position [307, 0]
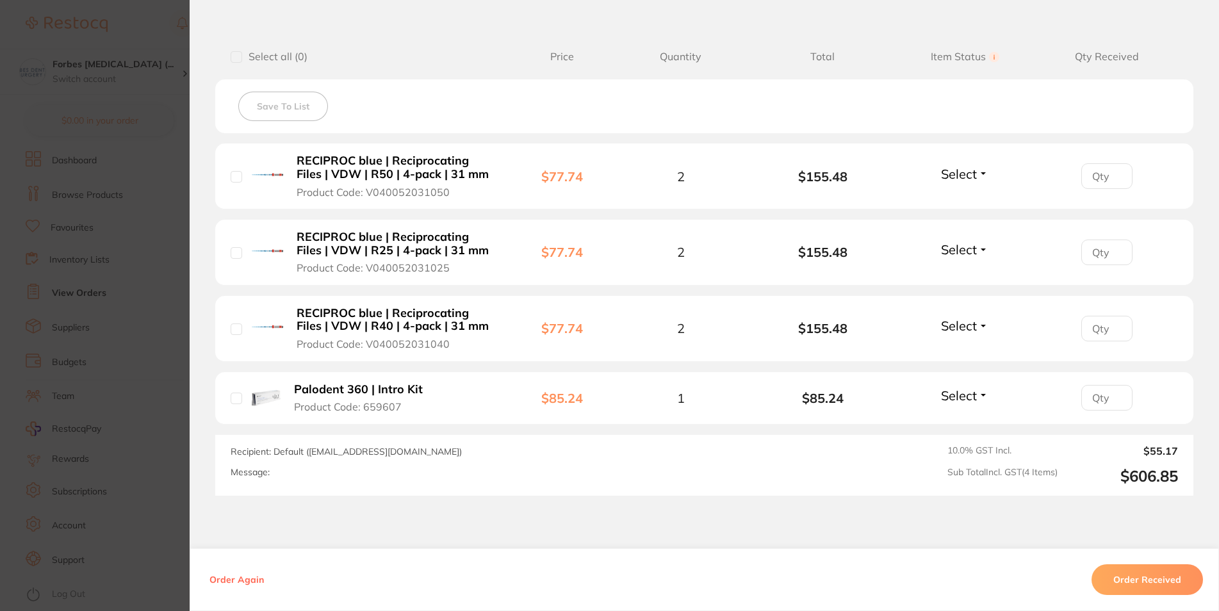
click at [1101, 574] on button "Order Received" at bounding box center [1146, 579] width 111 height 31
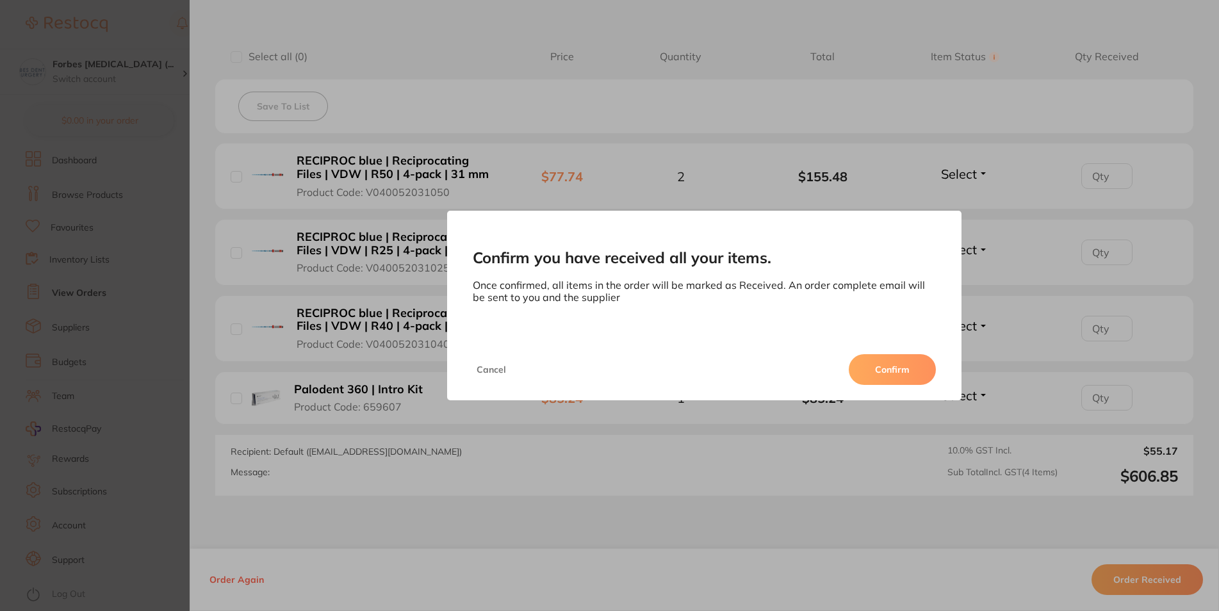
click at [922, 352] on div "Cancel Confirm" at bounding box center [704, 369] width 515 height 61
click at [913, 365] on button "Confirm" at bounding box center [892, 369] width 87 height 31
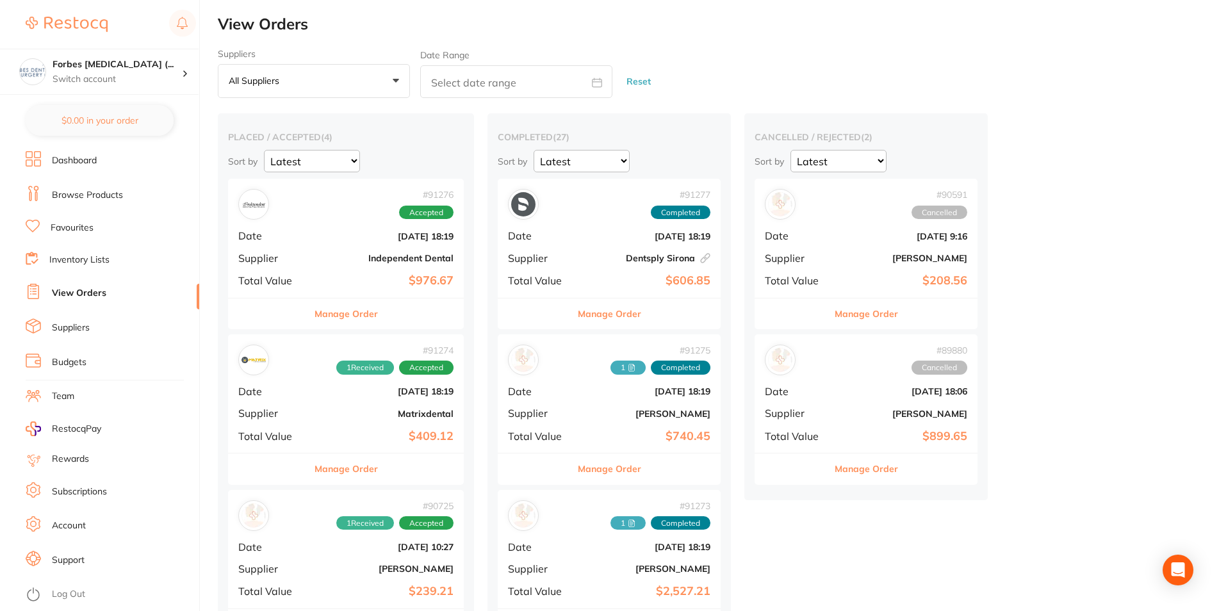
click at [574, 242] on div "# 91277 Completed Date [DATE] 18:19 Supplier Dentsply Sirona This order has bee…" at bounding box center [609, 238] width 223 height 118
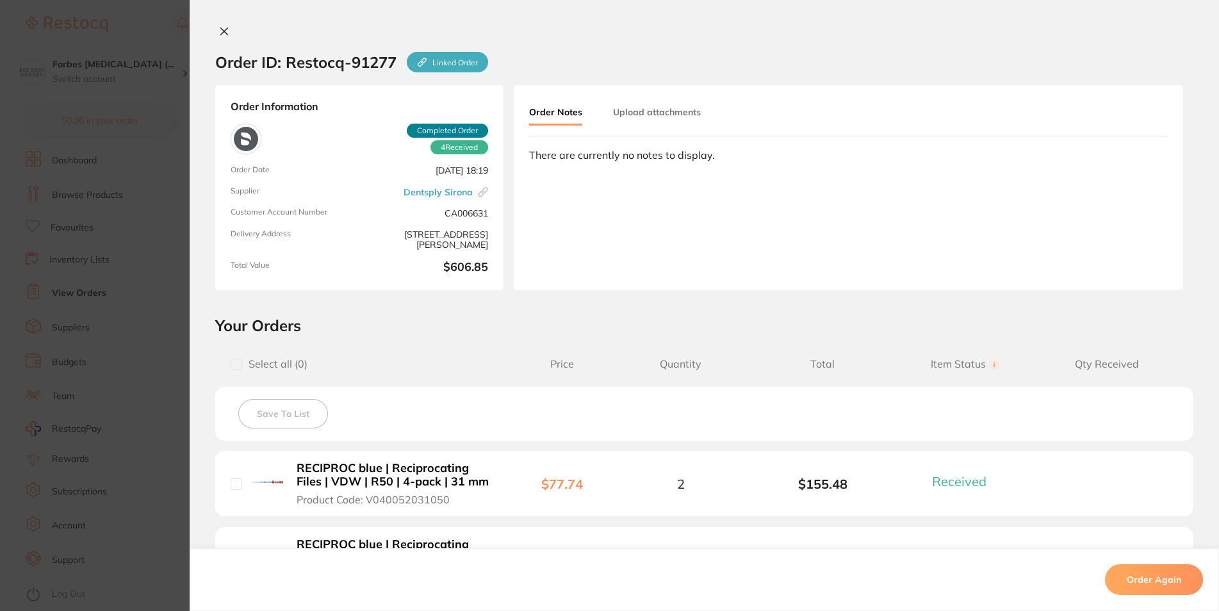
click at [647, 108] on button "Upload attachments" at bounding box center [657, 112] width 88 height 23
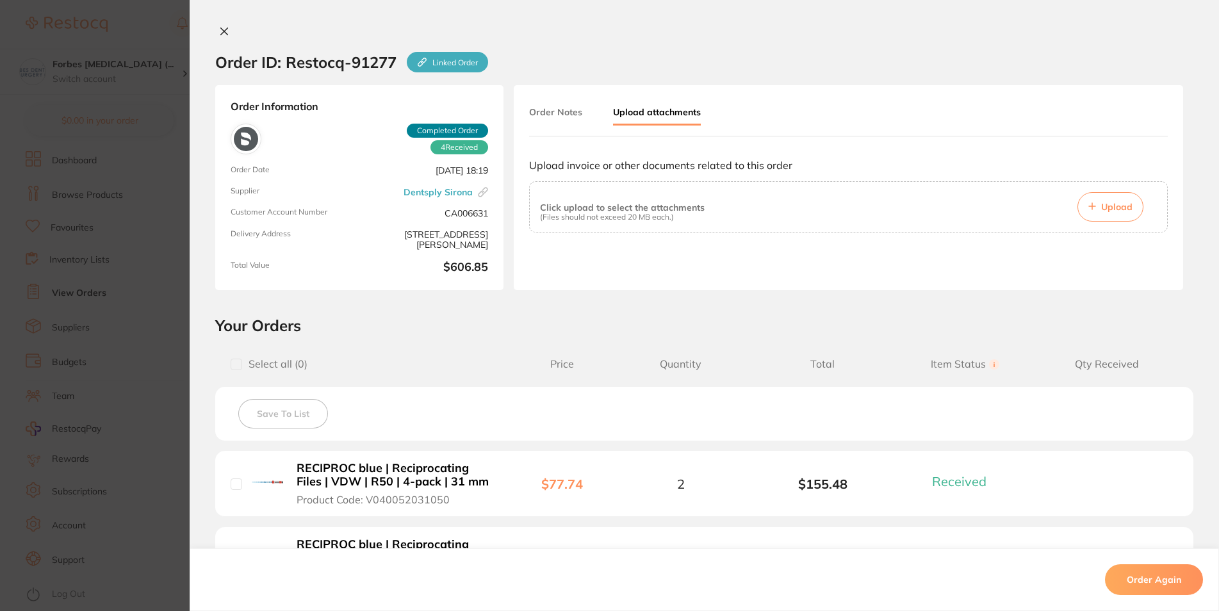
click at [1115, 208] on span "Upload" at bounding box center [1116, 207] width 31 height 12
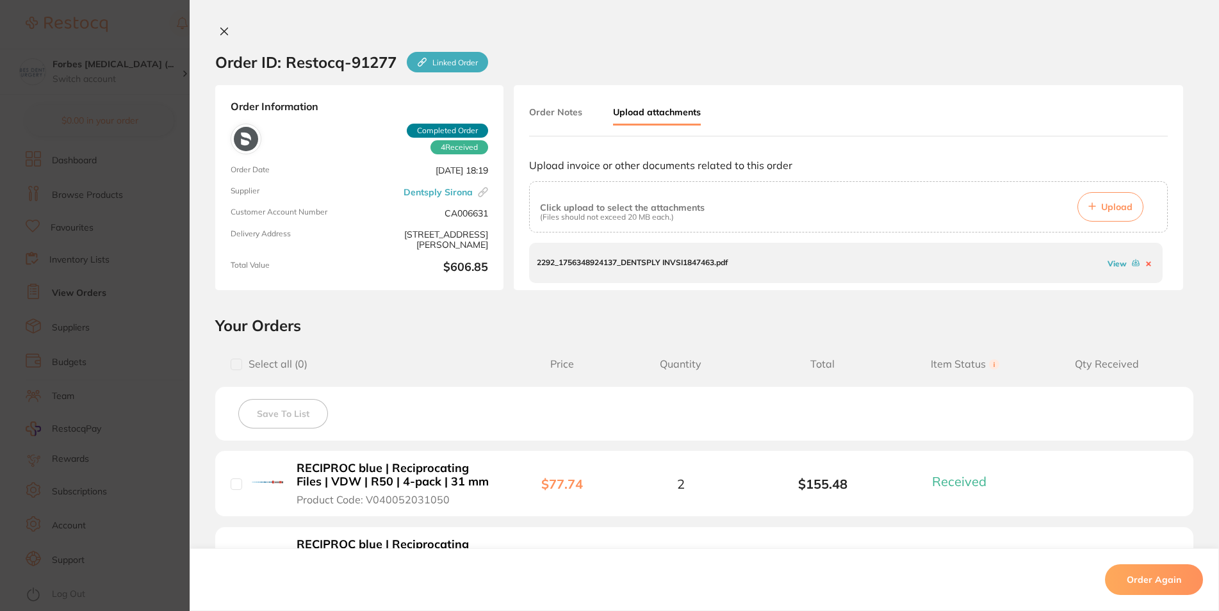
click at [88, 190] on section "Order ID: Restocq- 91277 Linked Order Order Information 4 Received Completed Or…" at bounding box center [609, 305] width 1219 height 611
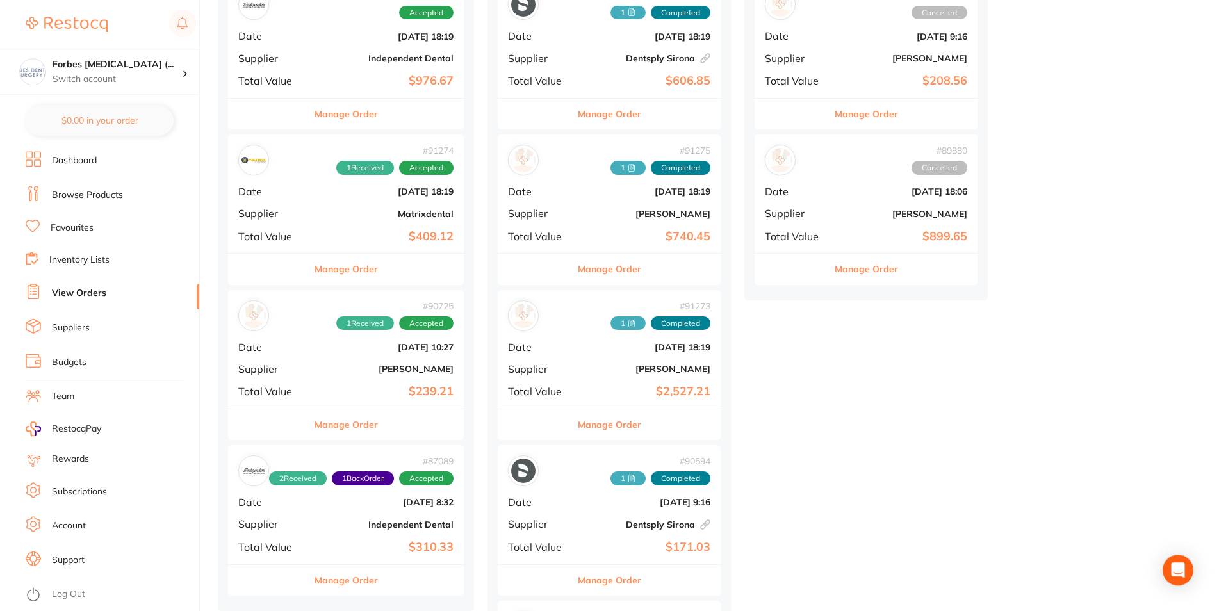
scroll to position [65, 0]
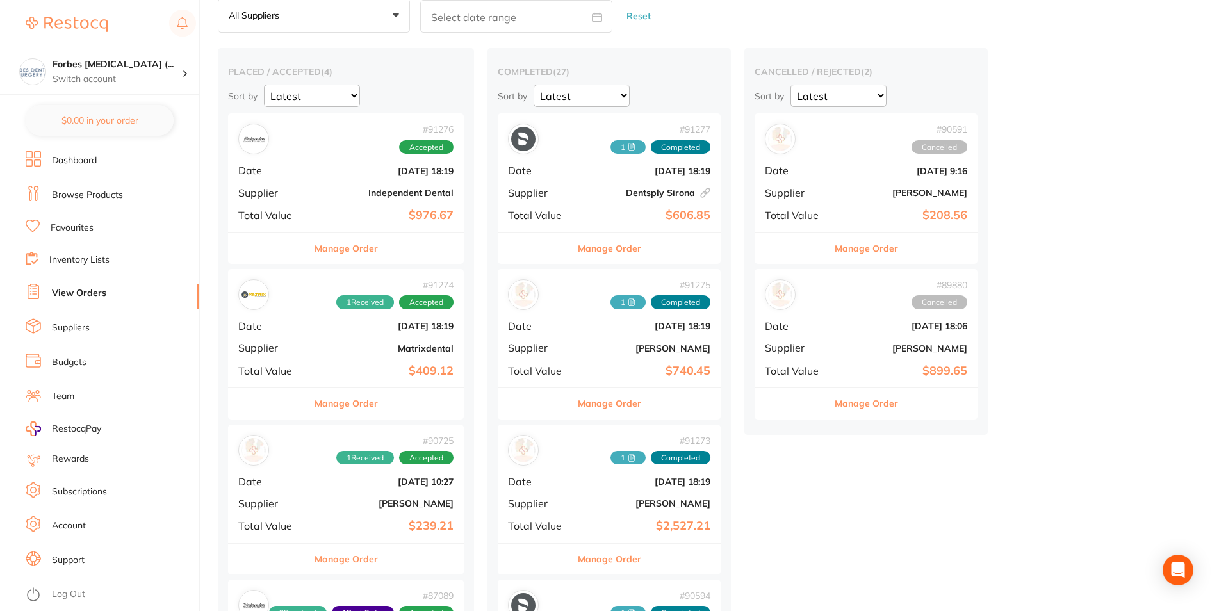
click at [341, 189] on b "Independent Dental" at bounding box center [385, 193] width 136 height 10
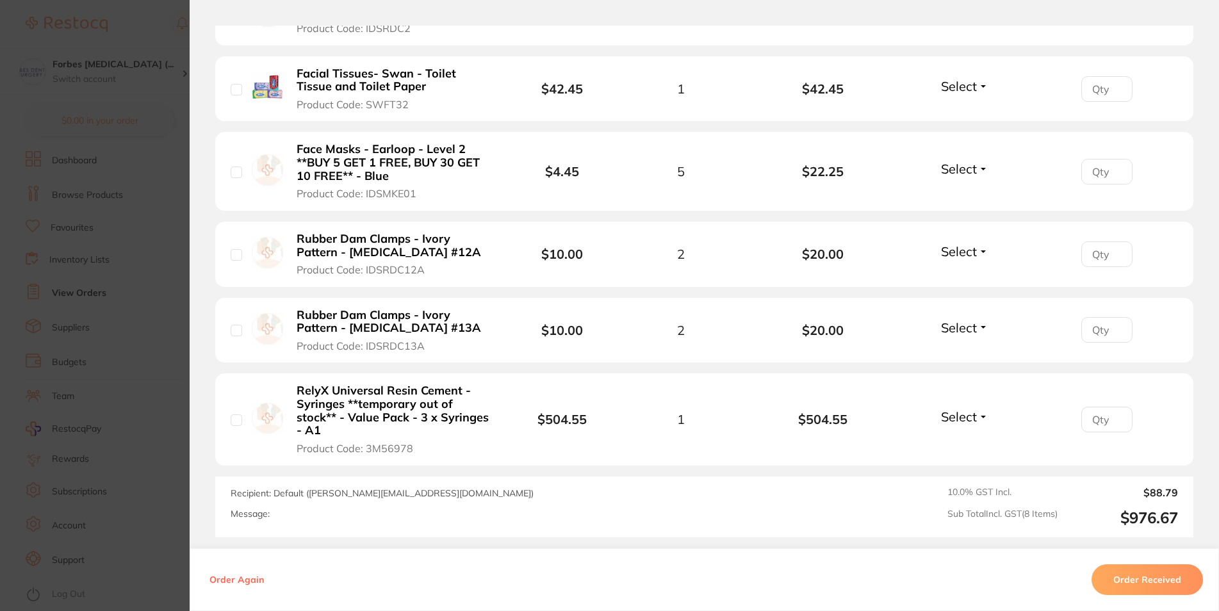
scroll to position [307, 0]
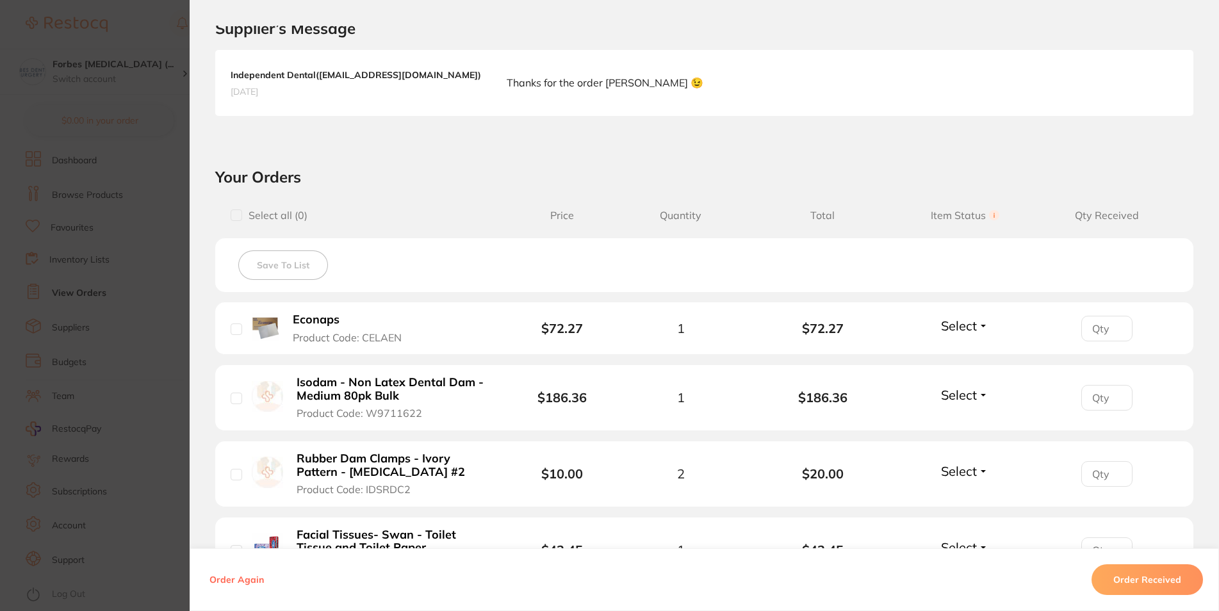
click at [101, 243] on section "Order ID: Restocq- 91276 Order Information Accepted Order Order Date [DATE] 18:…" at bounding box center [609, 305] width 1219 height 611
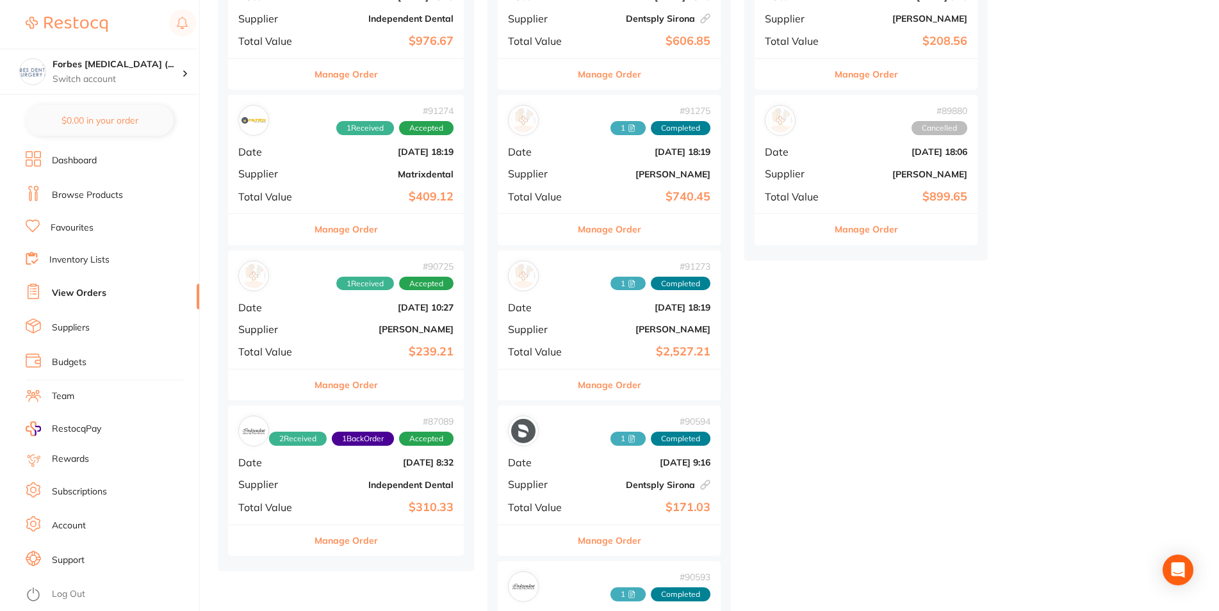
scroll to position [261, 0]
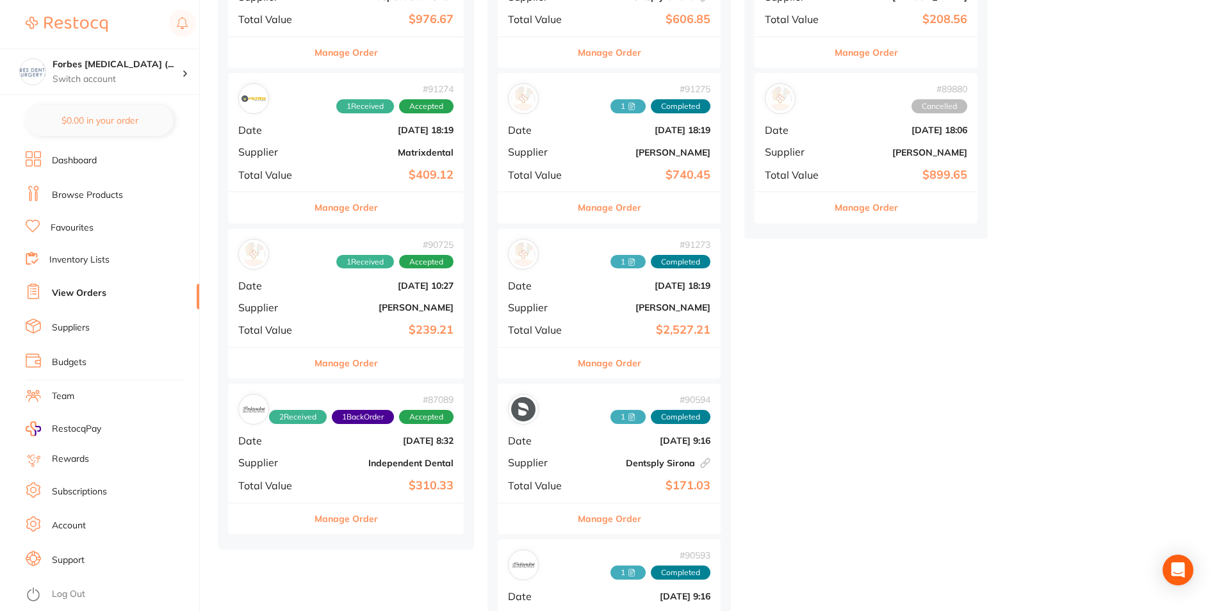
click at [344, 314] on div "# 90725 1 Received Accepted Date [DATE] 10:27 Supplier [PERSON_NAME] Total Valu…" at bounding box center [346, 288] width 236 height 118
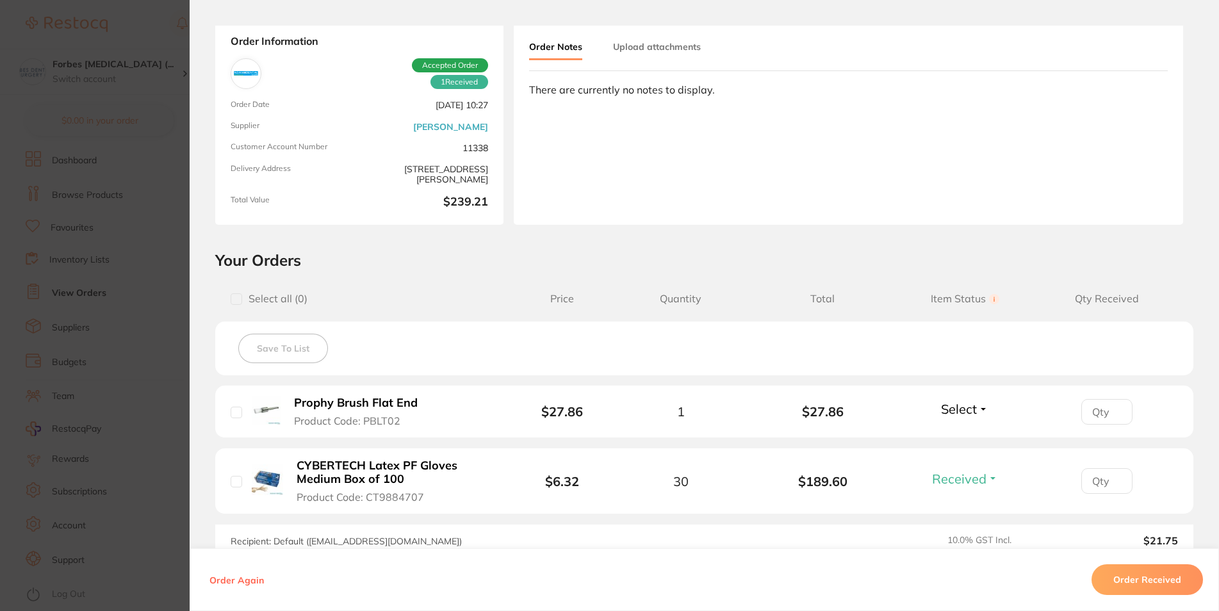
scroll to position [154, 0]
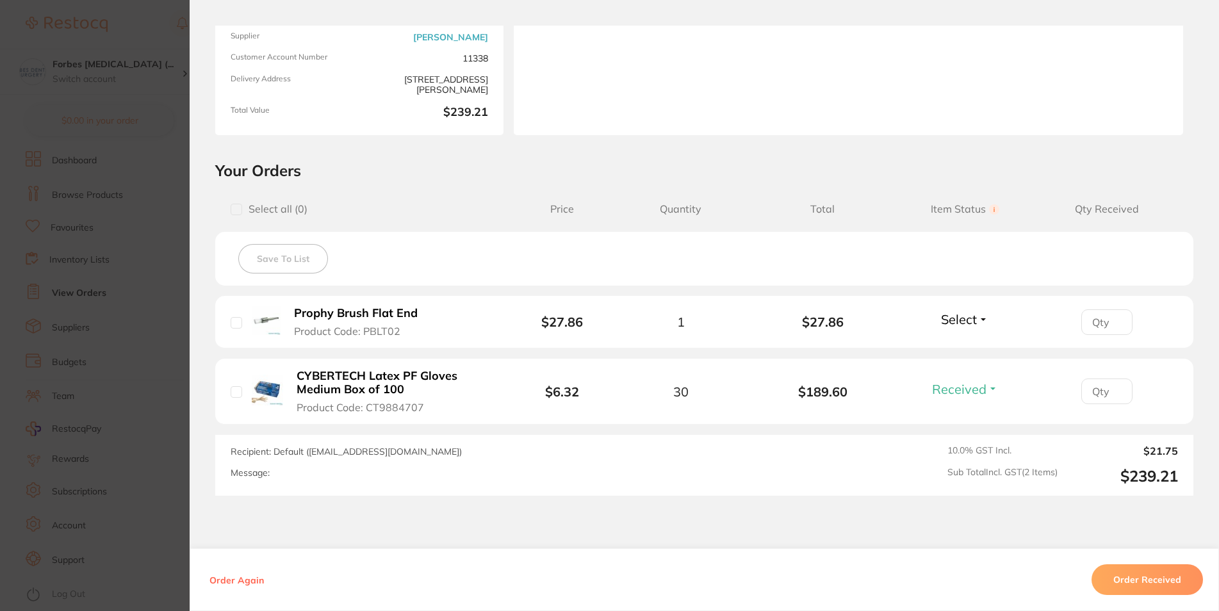
click at [162, 400] on section "Order ID: Restocq- 90725 Order Information 1 Received Accepted Order Order Date…" at bounding box center [609, 305] width 1219 height 611
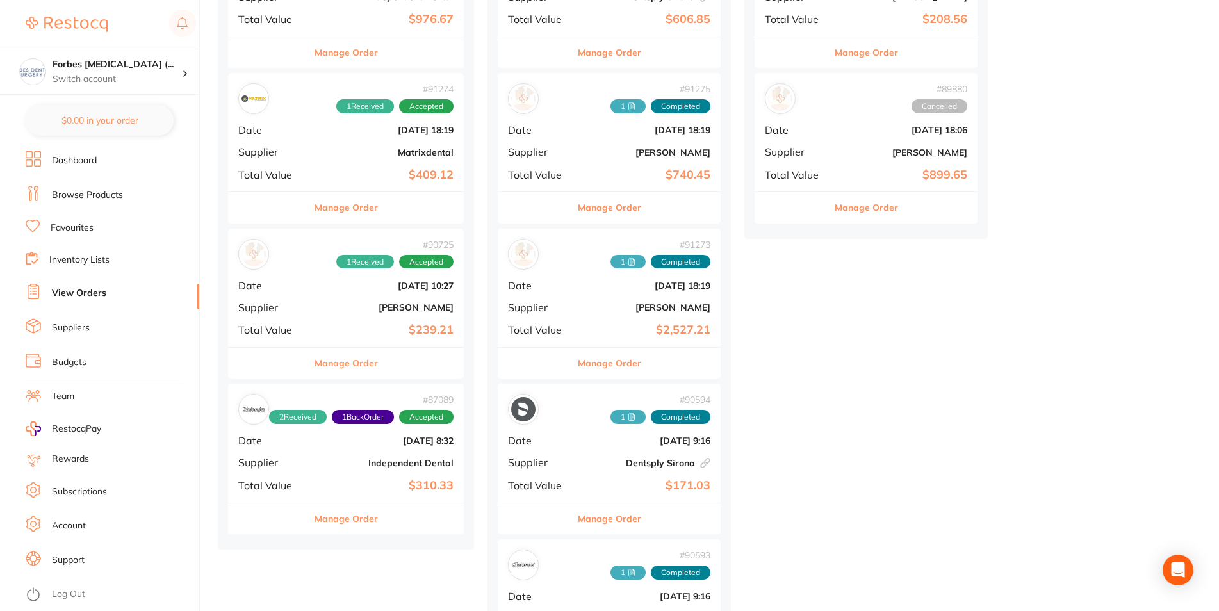
click at [362, 171] on b "$409.12" at bounding box center [385, 174] width 136 height 13
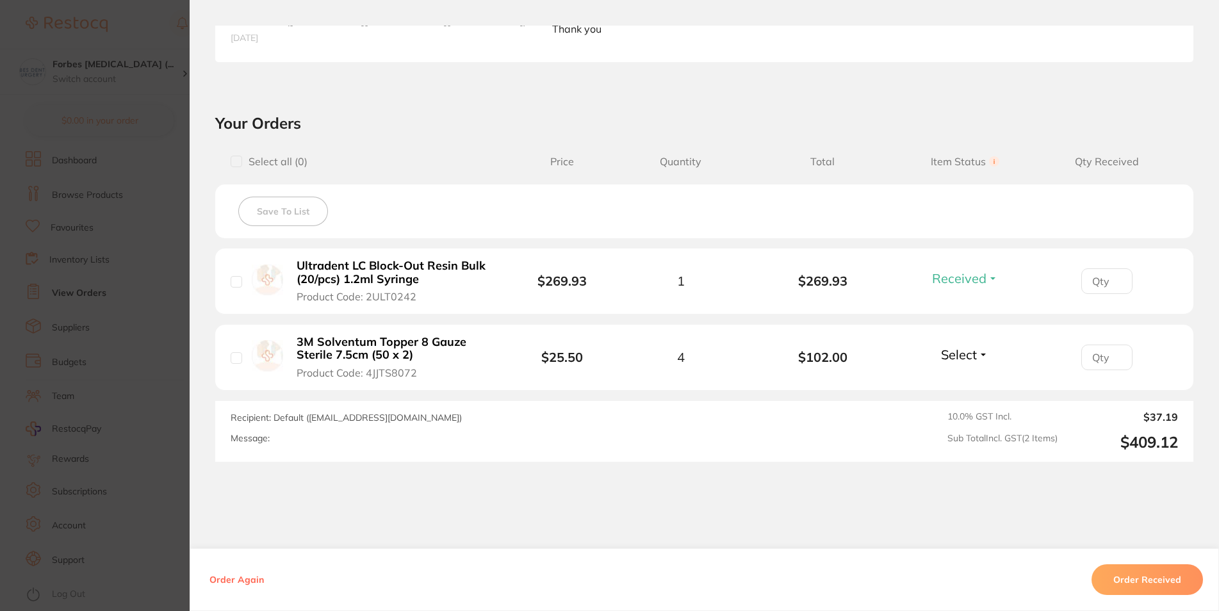
scroll to position [384, 0]
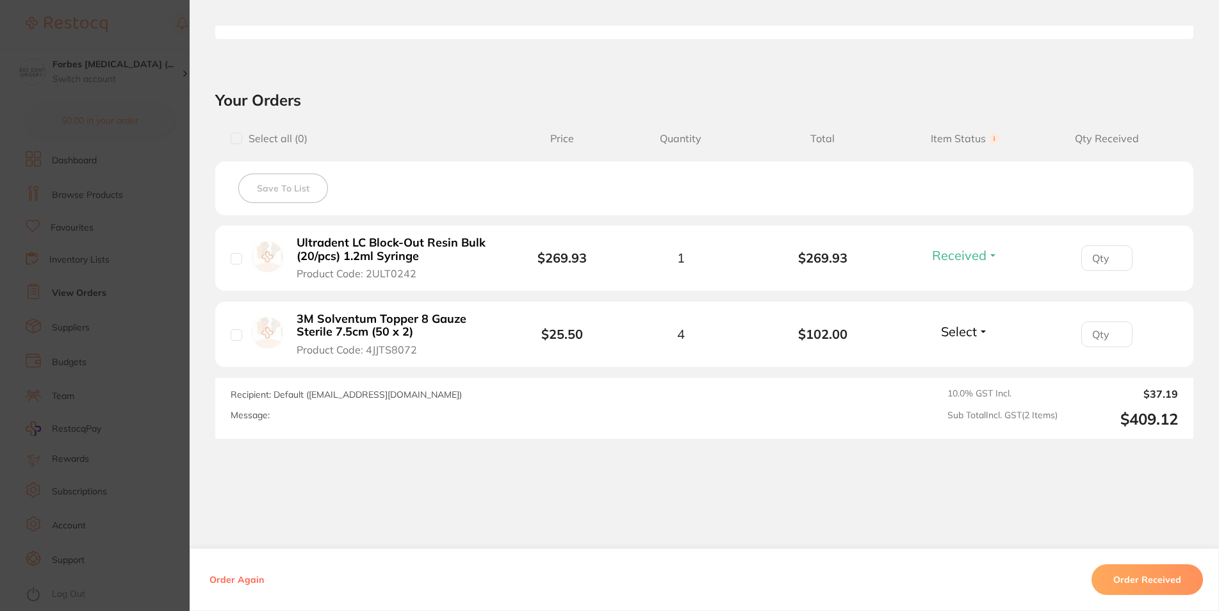
click at [96, 379] on section "Order ID: Restocq- 91274 Order Information 1 Received Accepted Order Order Date…" at bounding box center [609, 305] width 1219 height 611
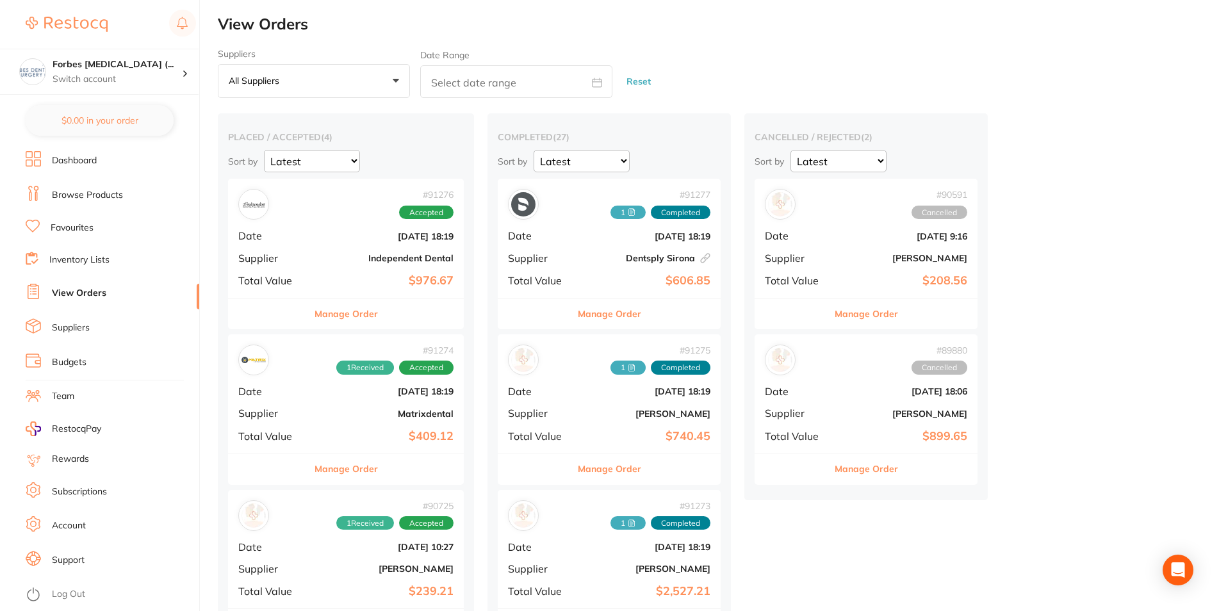
click at [314, 254] on div "# 91276 Accepted Date [DATE] 18:19 Supplier Independent Dental Total Value $976…" at bounding box center [346, 238] width 236 height 118
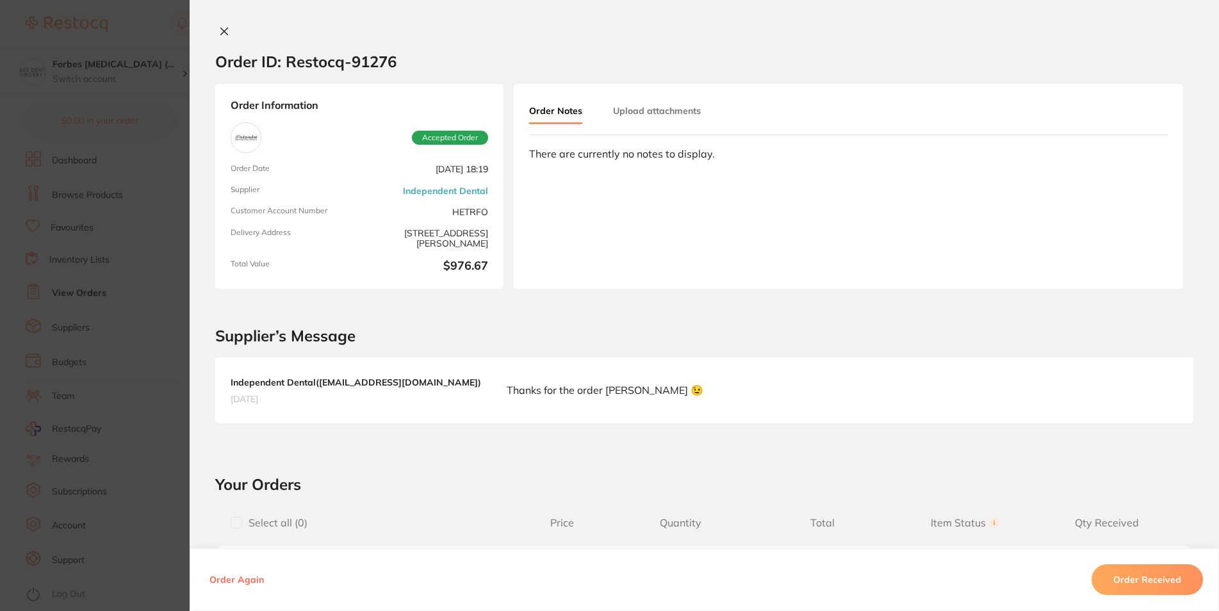
click at [104, 303] on section "Order ID: Restocq- 91276 Order Information Accepted Order Order Date [DATE] 18:…" at bounding box center [609, 305] width 1219 height 611
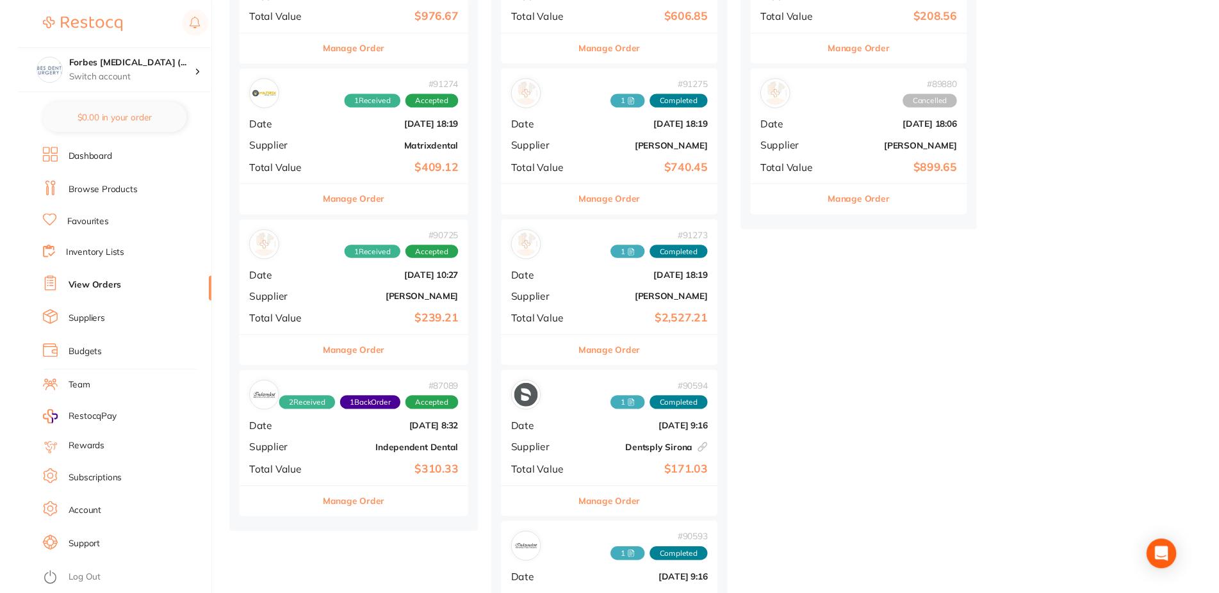
scroll to position [327, 0]
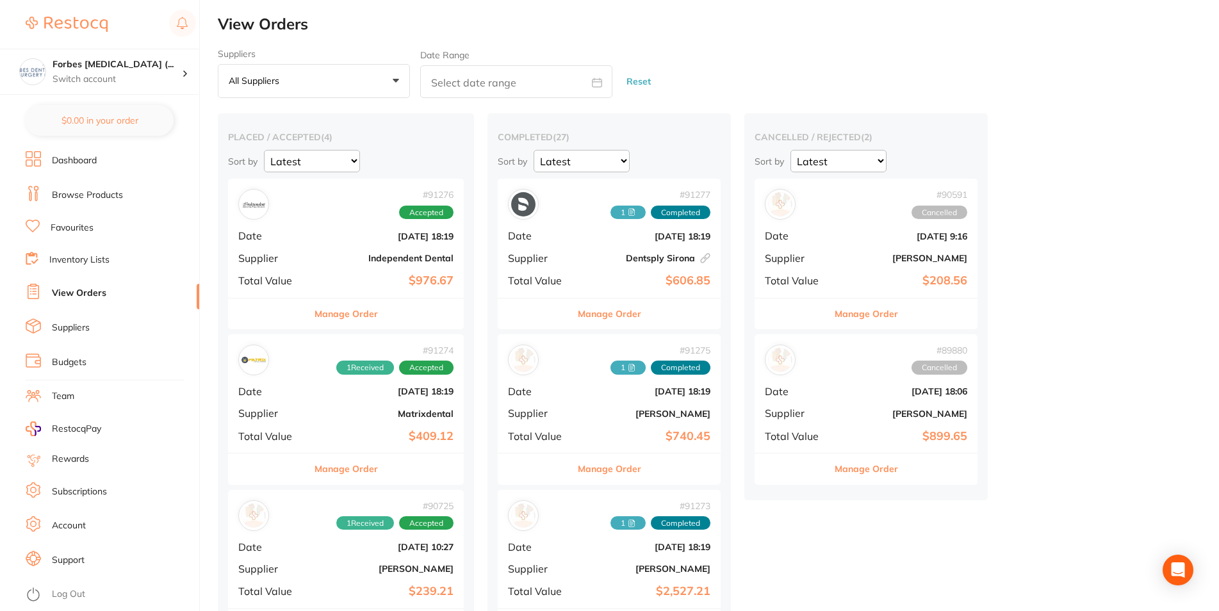
click at [67, 191] on link "Browse Products" at bounding box center [87, 195] width 71 height 13
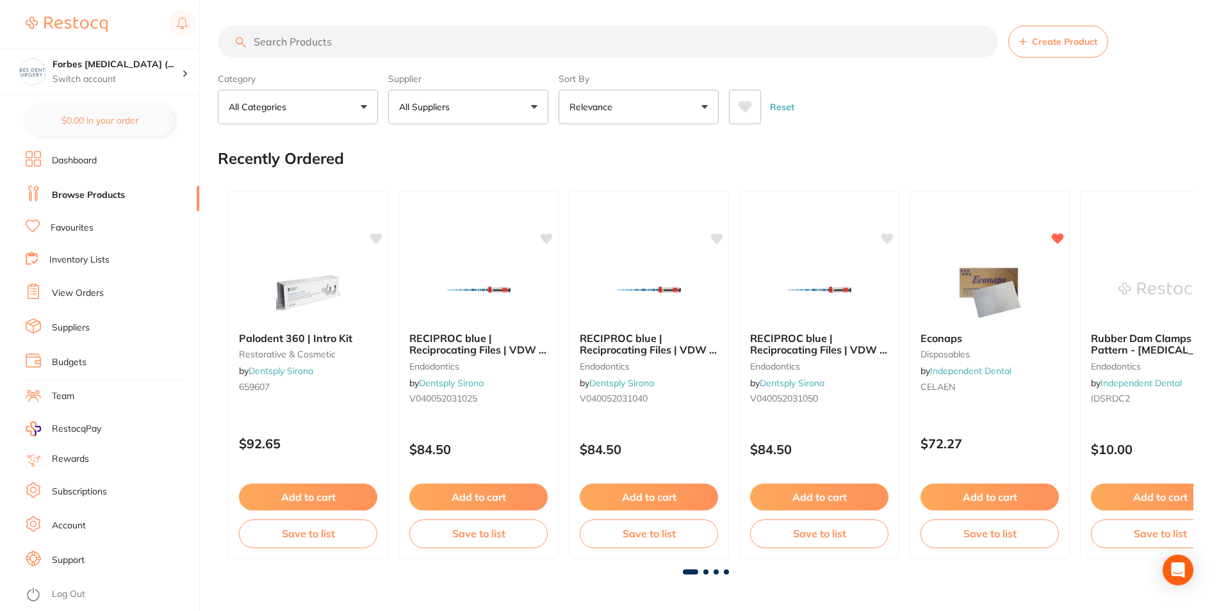
click at [325, 42] on input "search" at bounding box center [608, 42] width 780 height 32
type input "topper"
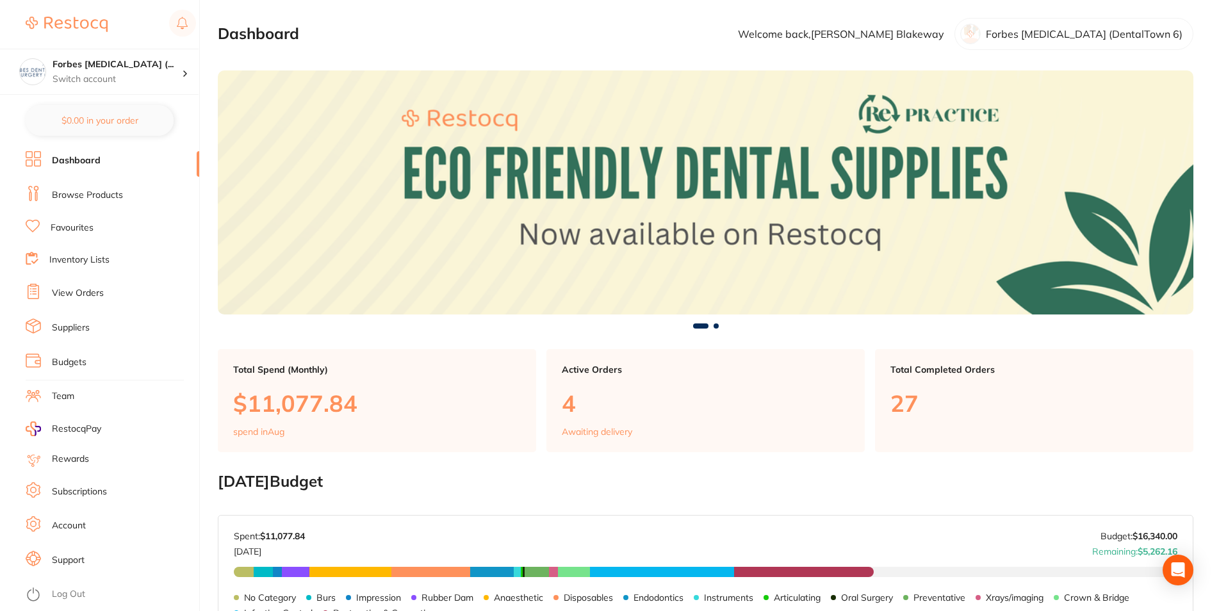
click at [102, 201] on li "Browse Products" at bounding box center [113, 195] width 174 height 19
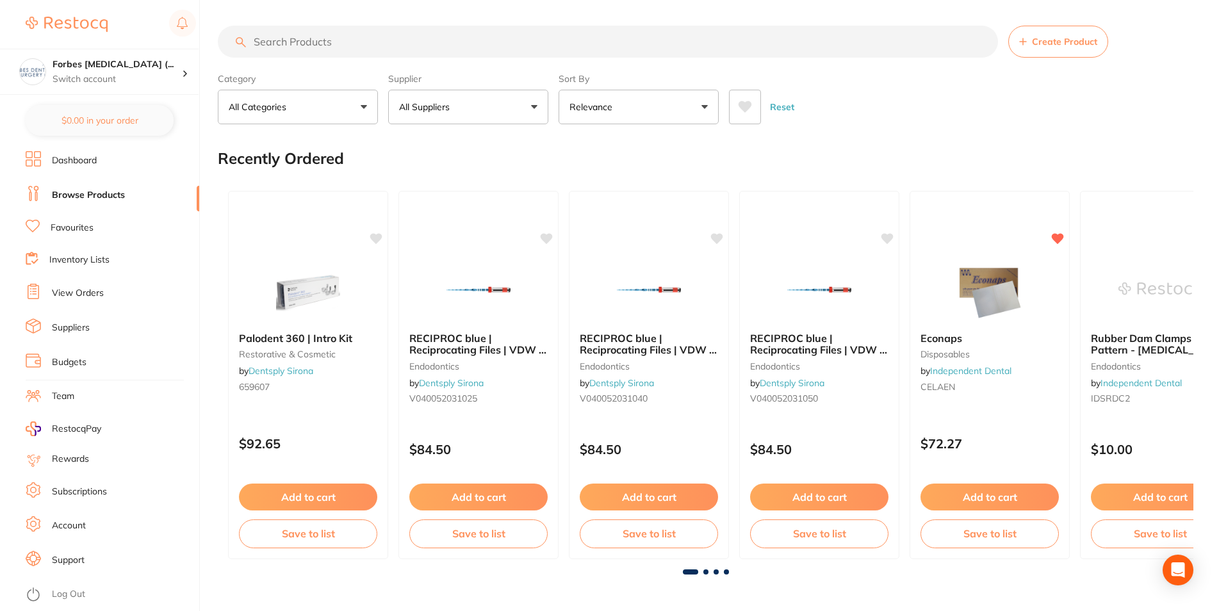
click at [93, 297] on link "View Orders" at bounding box center [78, 293] width 52 height 13
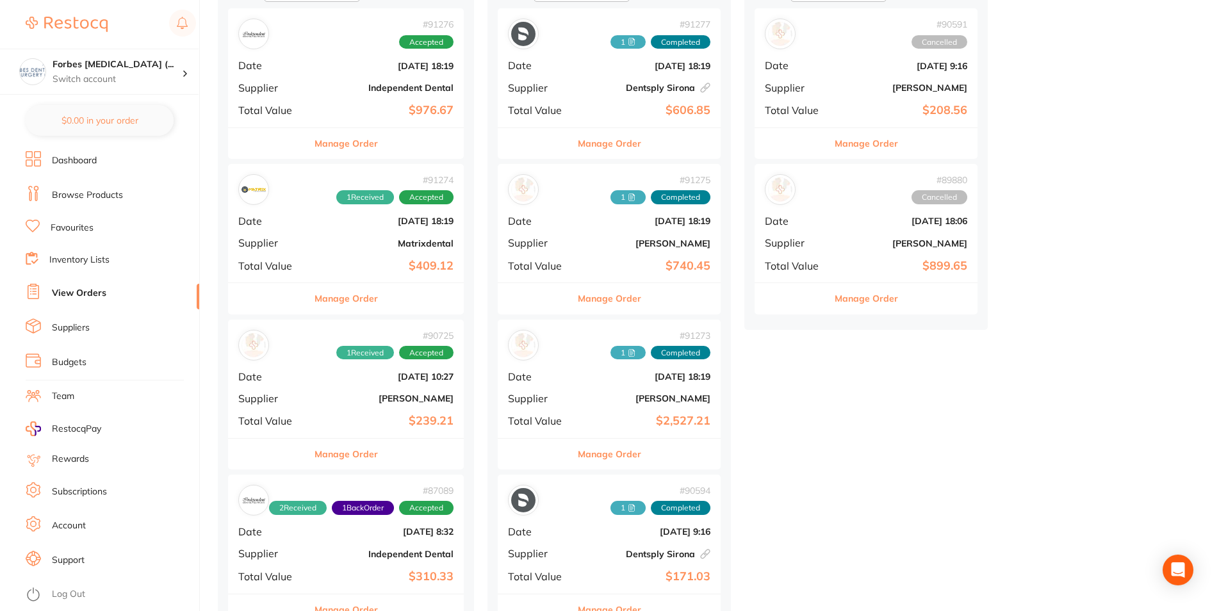
scroll to position [196, 0]
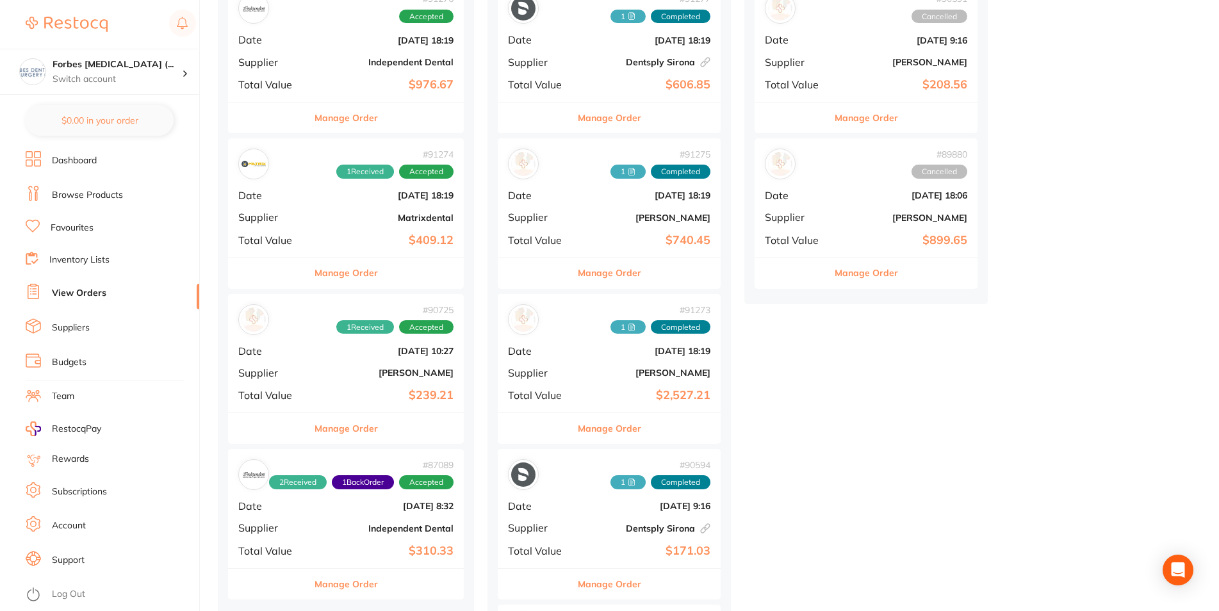
click at [345, 376] on b "[PERSON_NAME]" at bounding box center [385, 373] width 136 height 10
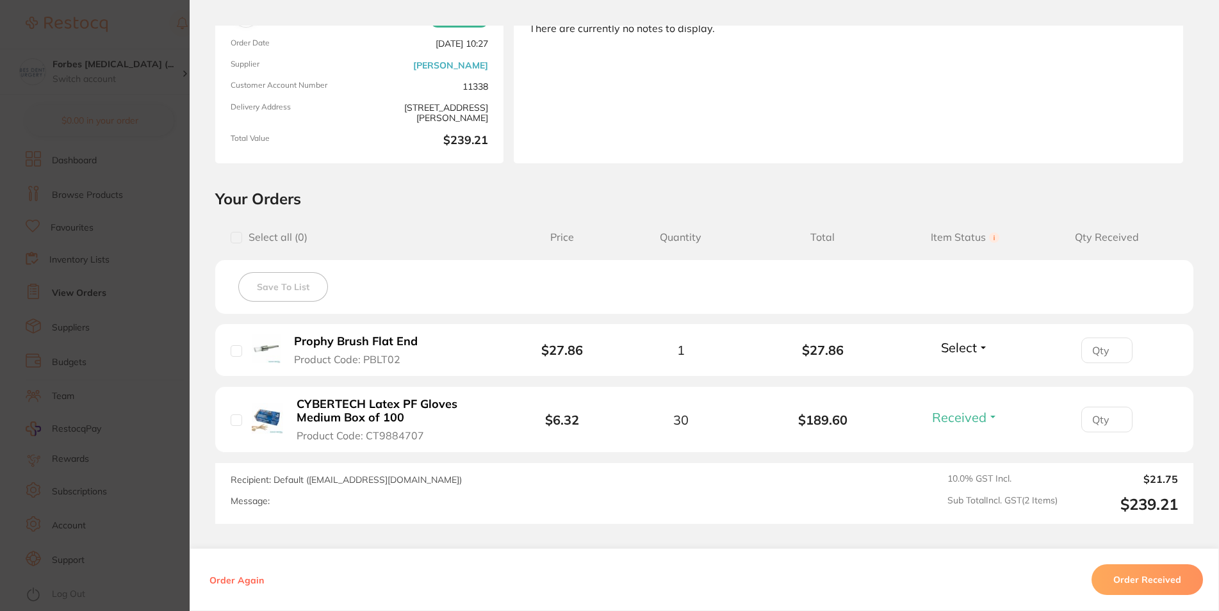
scroll to position [154, 0]
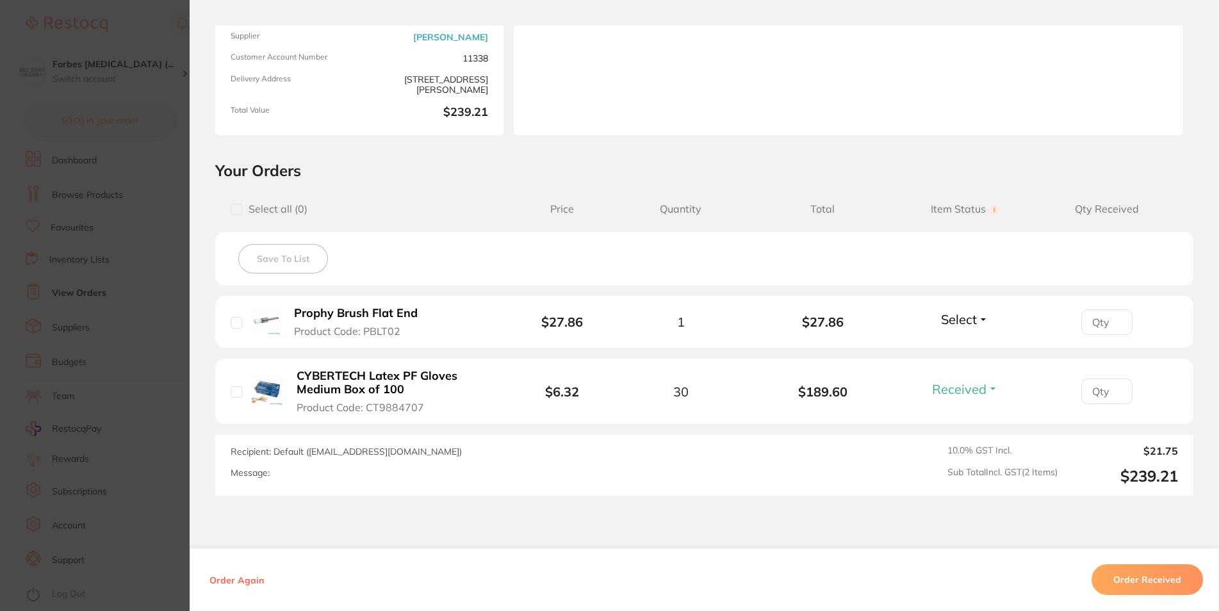
click at [941, 318] on span "Select" at bounding box center [959, 319] width 36 height 16
click at [954, 317] on span "Select" at bounding box center [959, 319] width 36 height 16
click at [948, 350] on span "Received" at bounding box center [964, 347] width 33 height 10
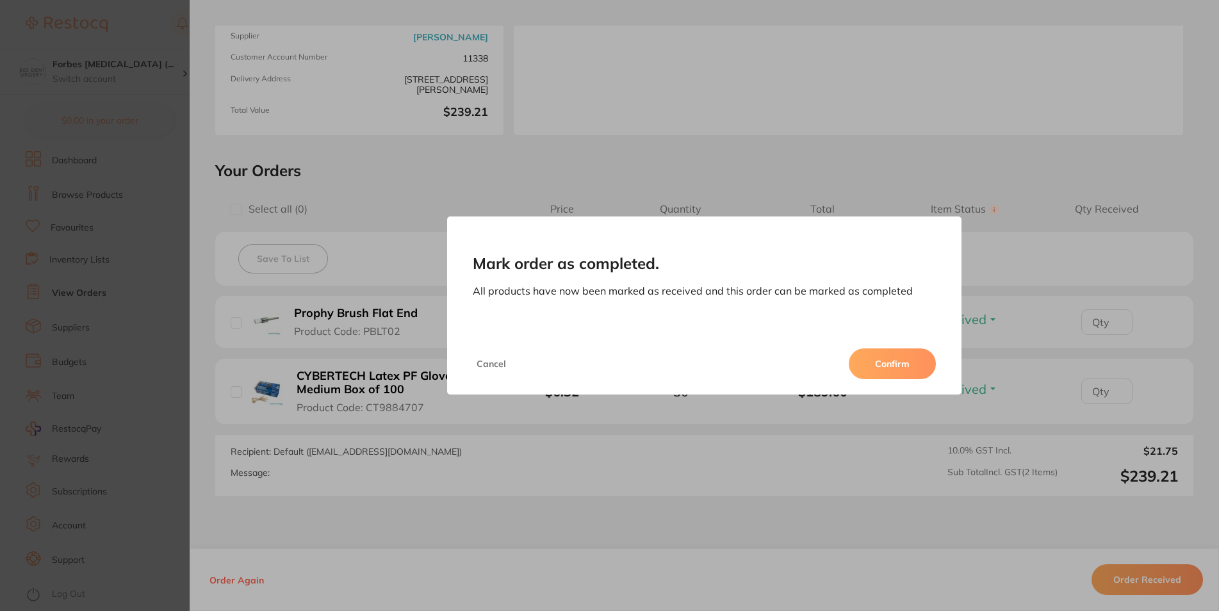
click at [915, 372] on button "Confirm" at bounding box center [892, 363] width 87 height 31
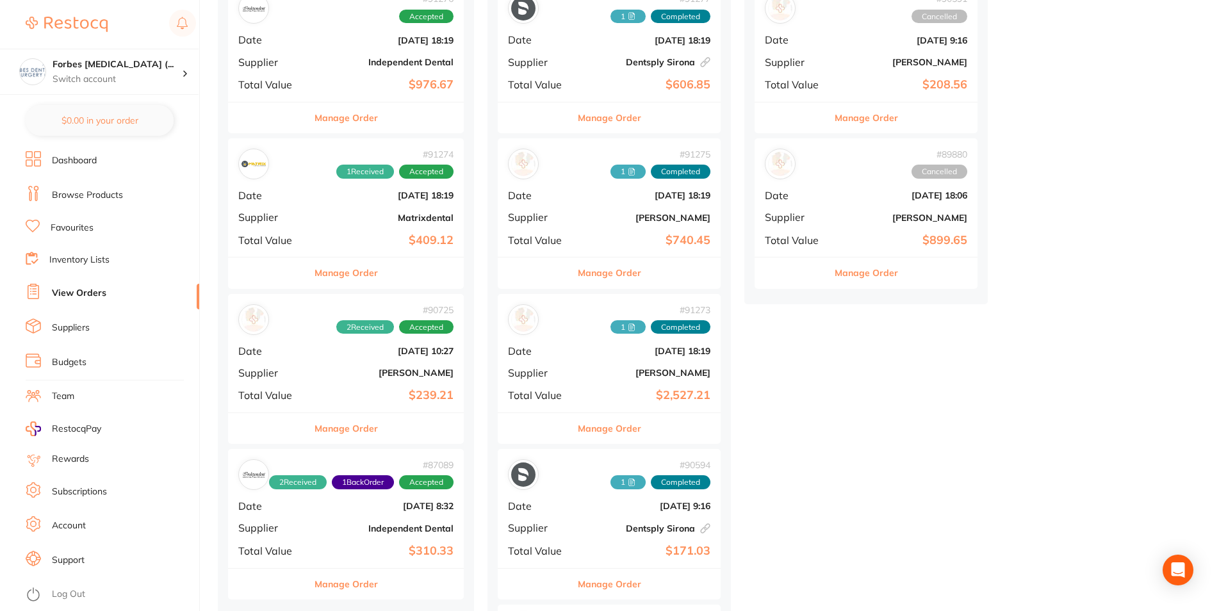
click at [370, 386] on div "# 90725 2 Received Accepted Date Aug 20 2025, 10:27 Supplier Adam Dental Total …" at bounding box center [346, 353] width 236 height 118
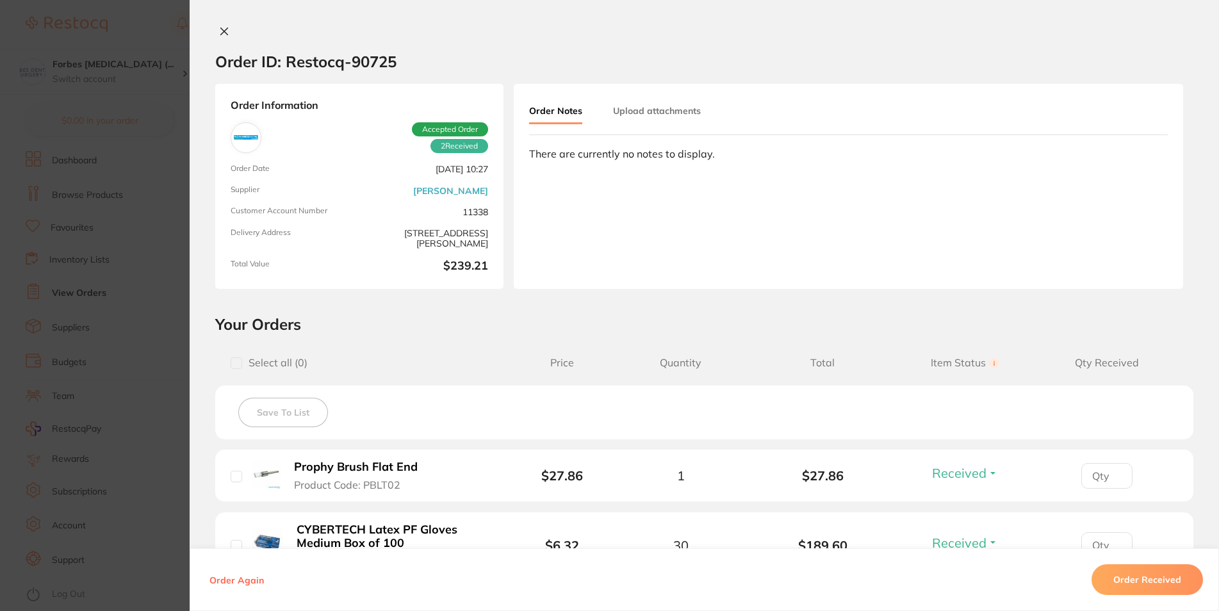
scroll to position [229, 0]
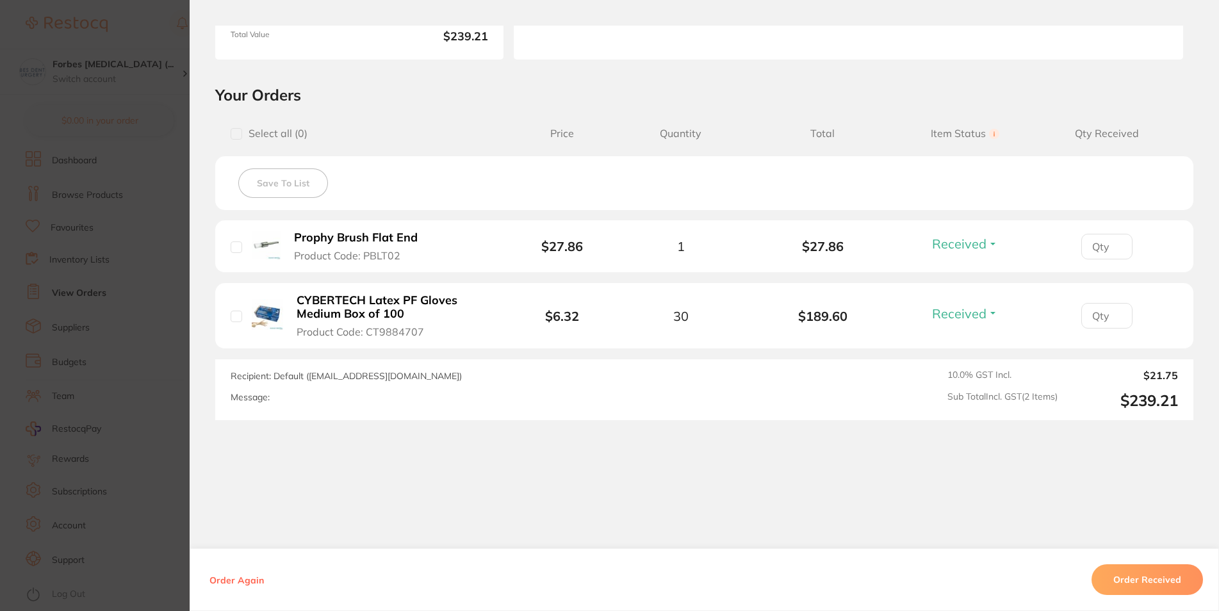
click at [1131, 573] on button "Order Received" at bounding box center [1146, 579] width 111 height 31
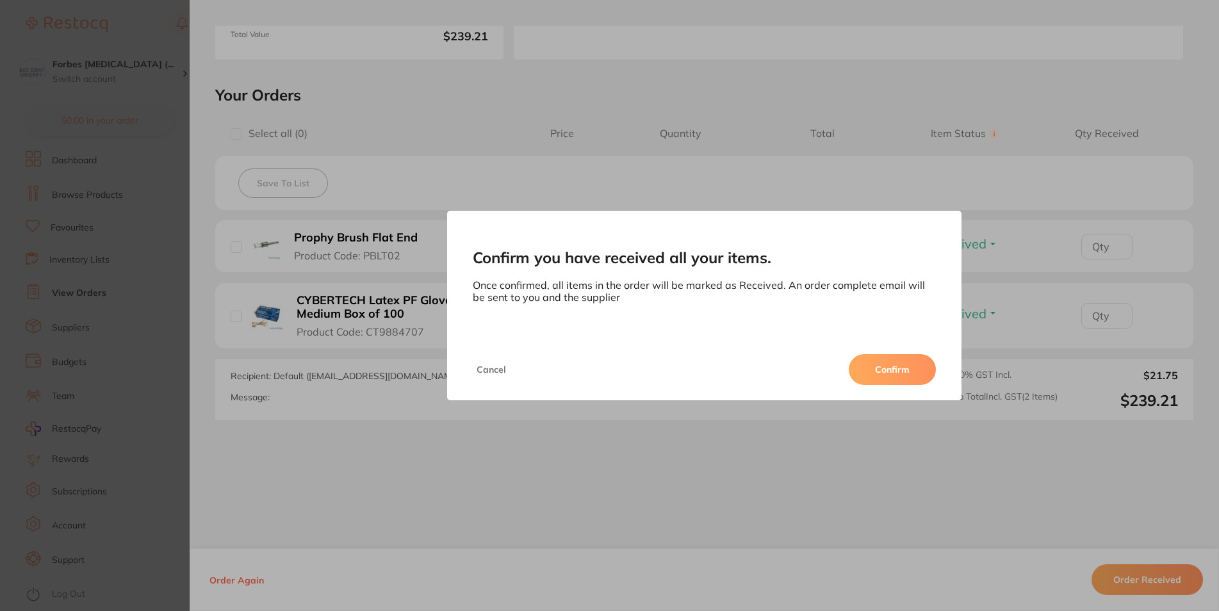
click at [891, 377] on button "Confirm" at bounding box center [892, 369] width 87 height 31
